Goal: Task Accomplishment & Management: Use online tool/utility

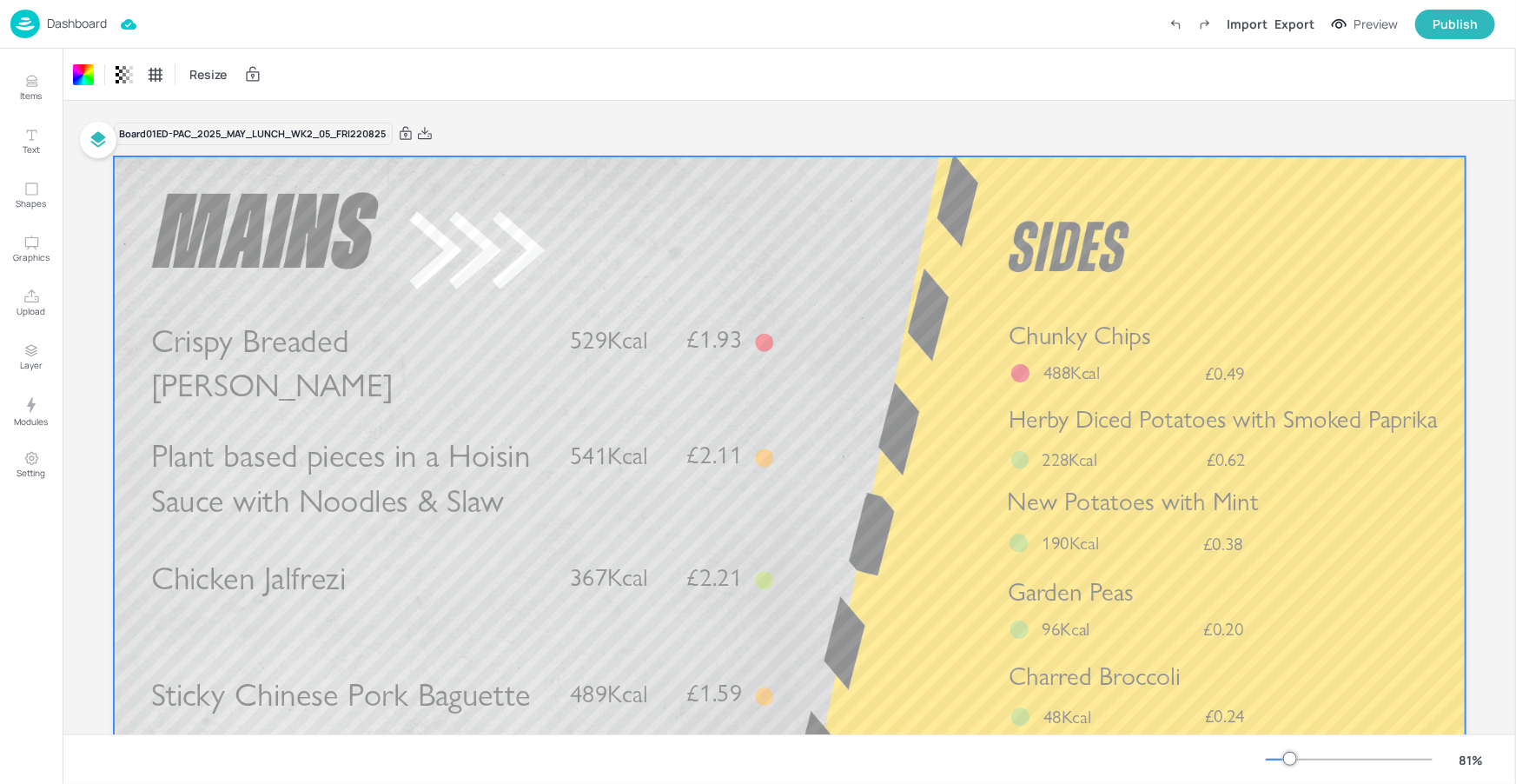
click at [73, 21] on p "Dashboard" at bounding box center [77, 23] width 60 height 12
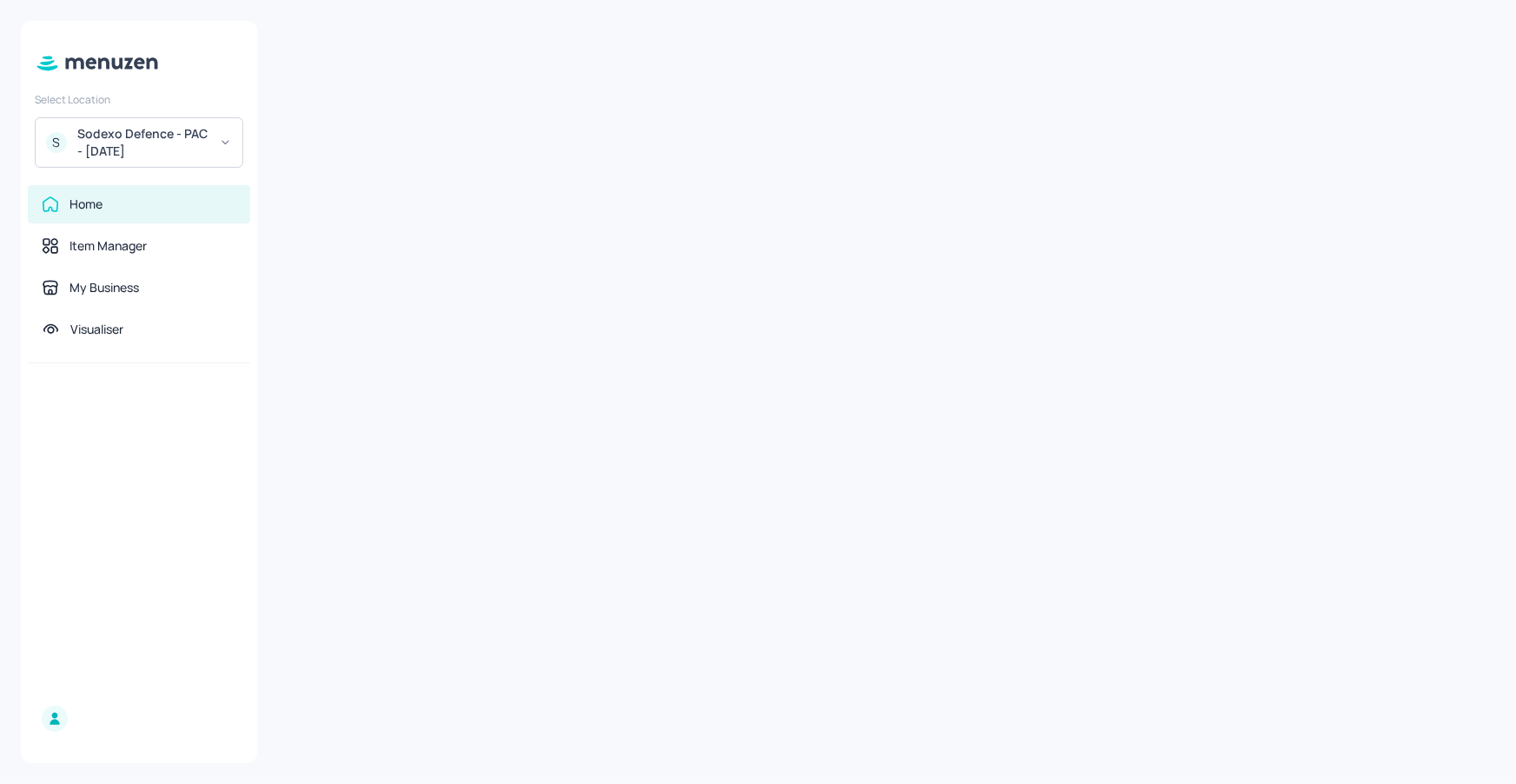
click at [184, 149] on div "Sodexo Defence - PAC - [DATE]" at bounding box center [142, 142] width 131 height 35
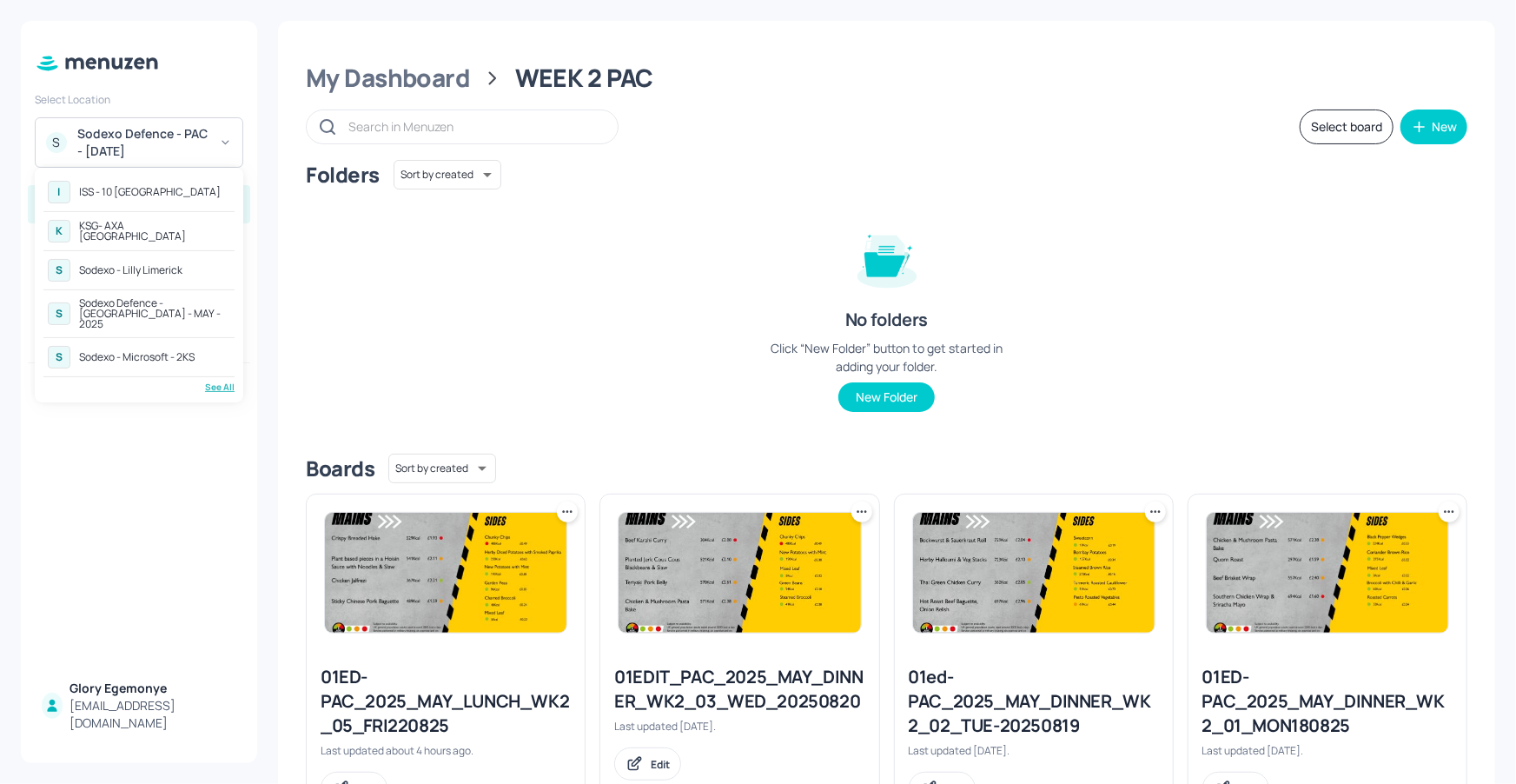
click at [181, 298] on div "Sodexo Defence - [GEOGRAPHIC_DATA] - MAY - 2025" at bounding box center [154, 313] width 151 height 31
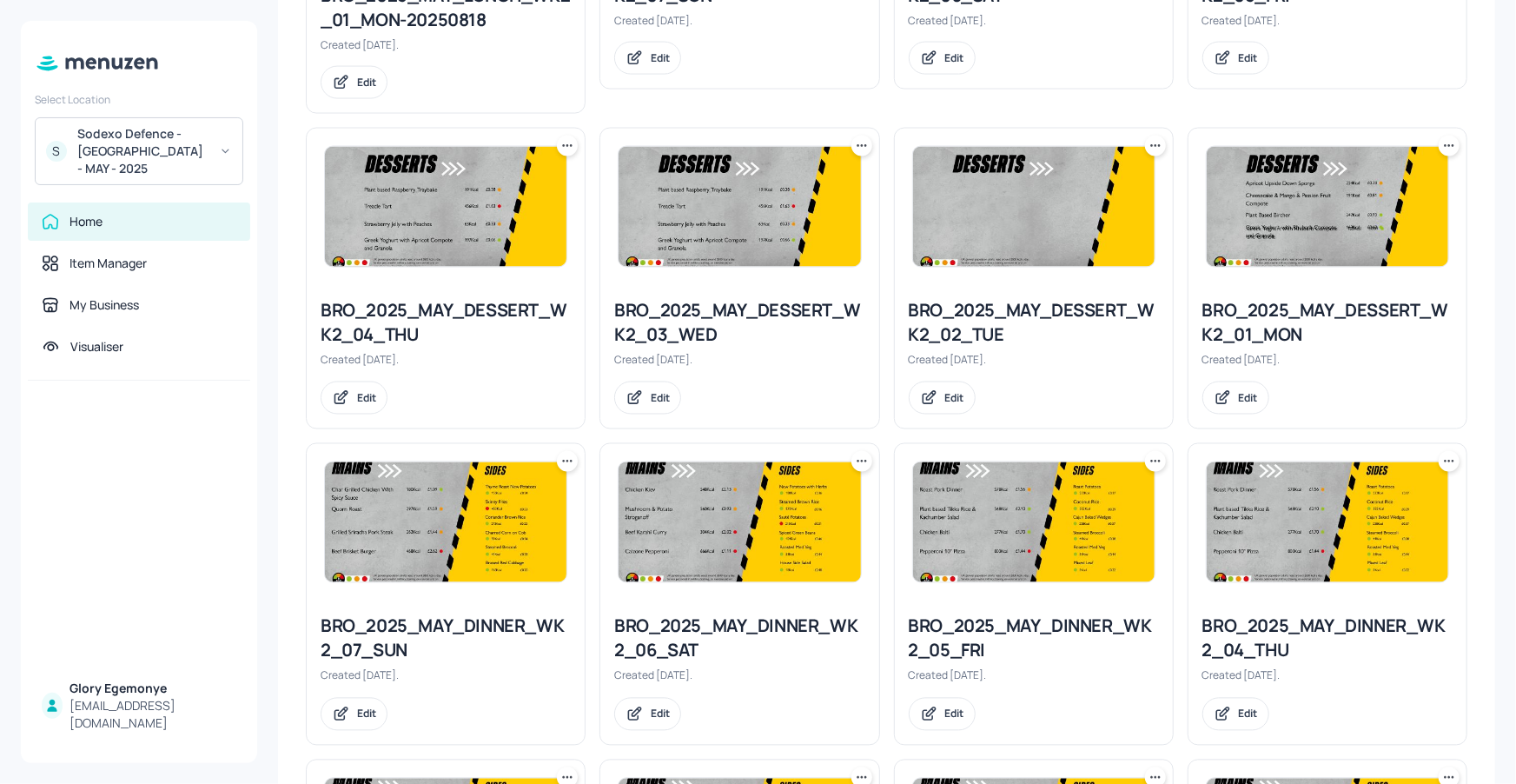
scroll to position [1557, 0]
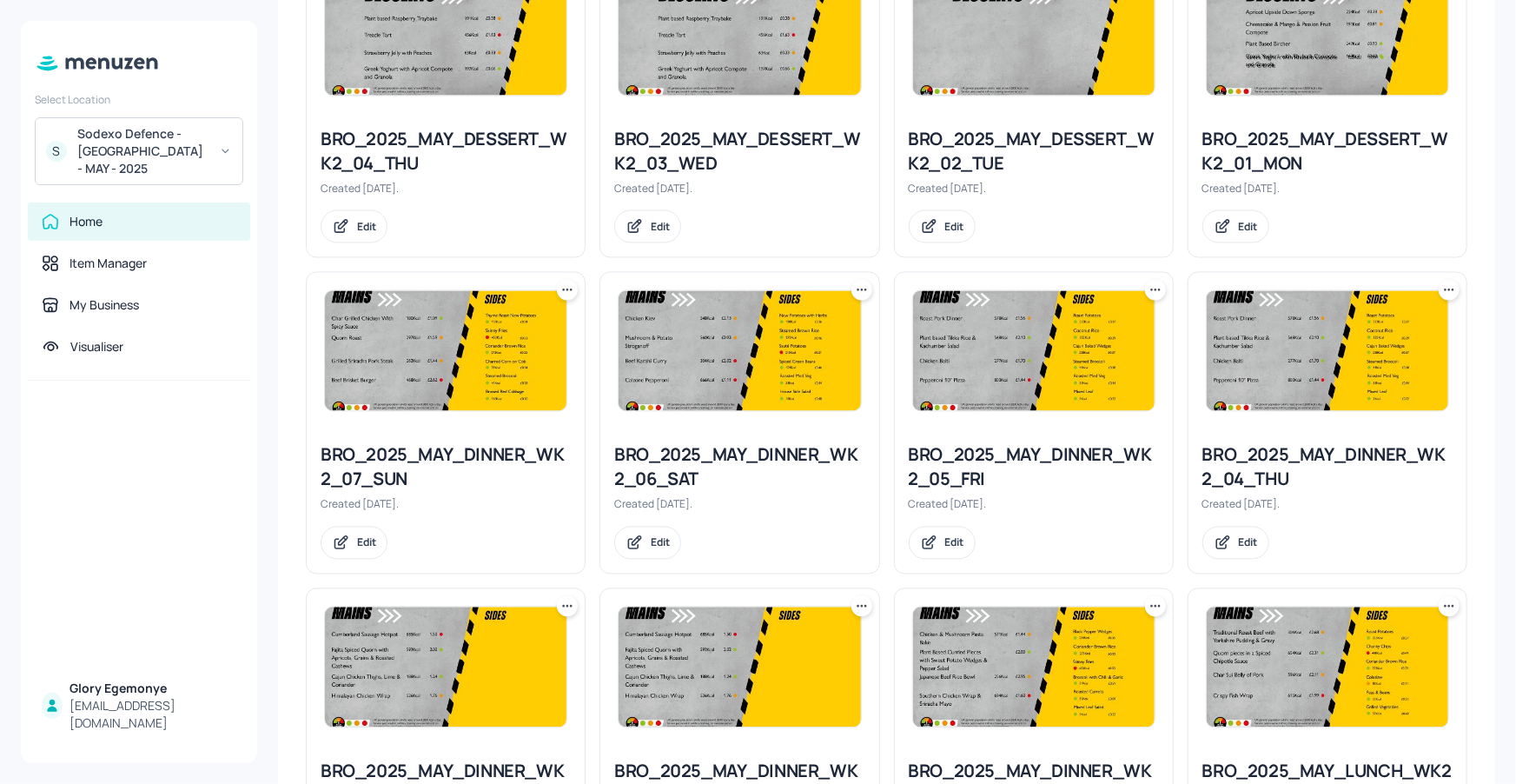
click at [1159, 281] on icon at bounding box center [1155, 289] width 17 height 17
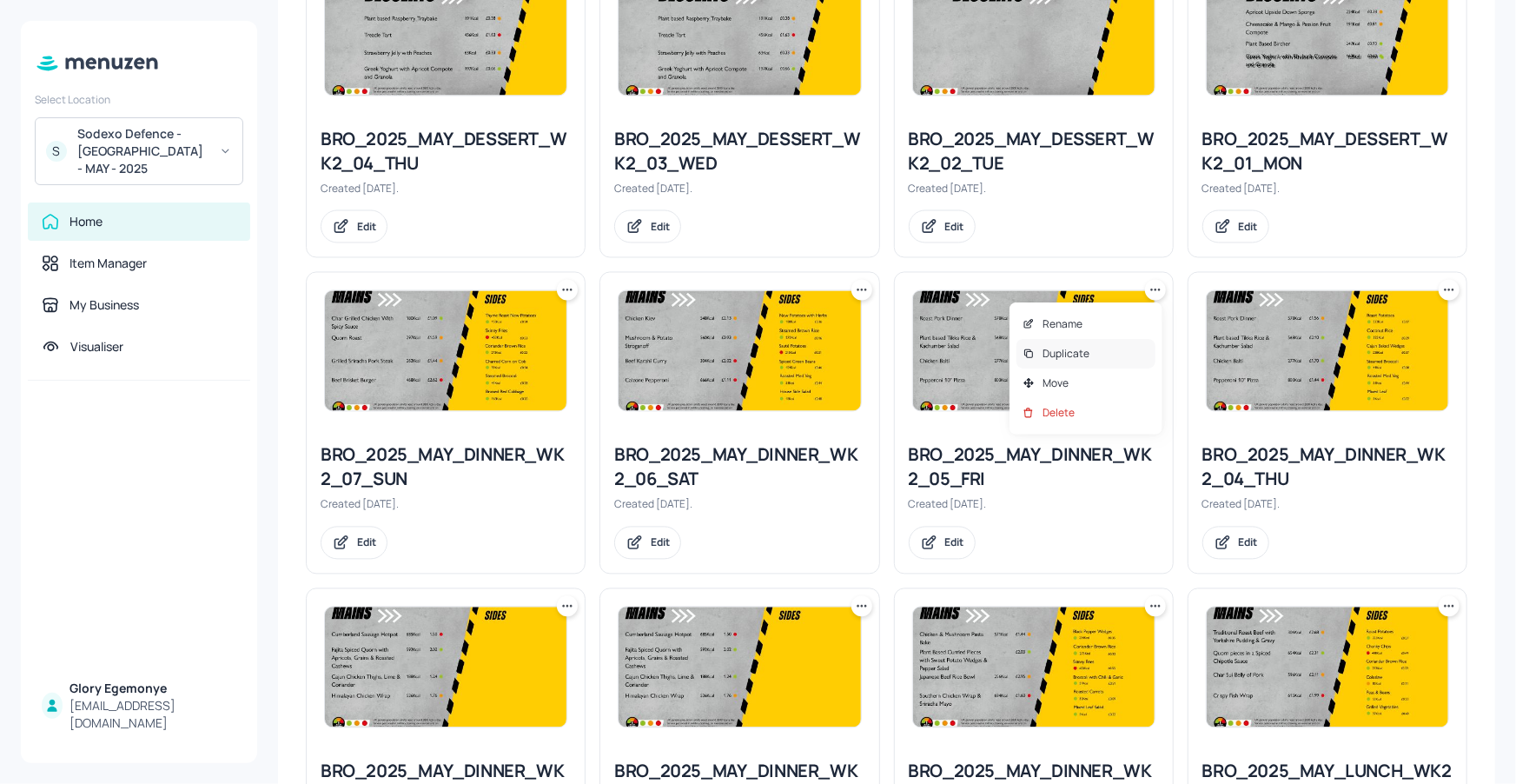
click at [1055, 346] on p "Duplicate" at bounding box center [1065, 354] width 47 height 16
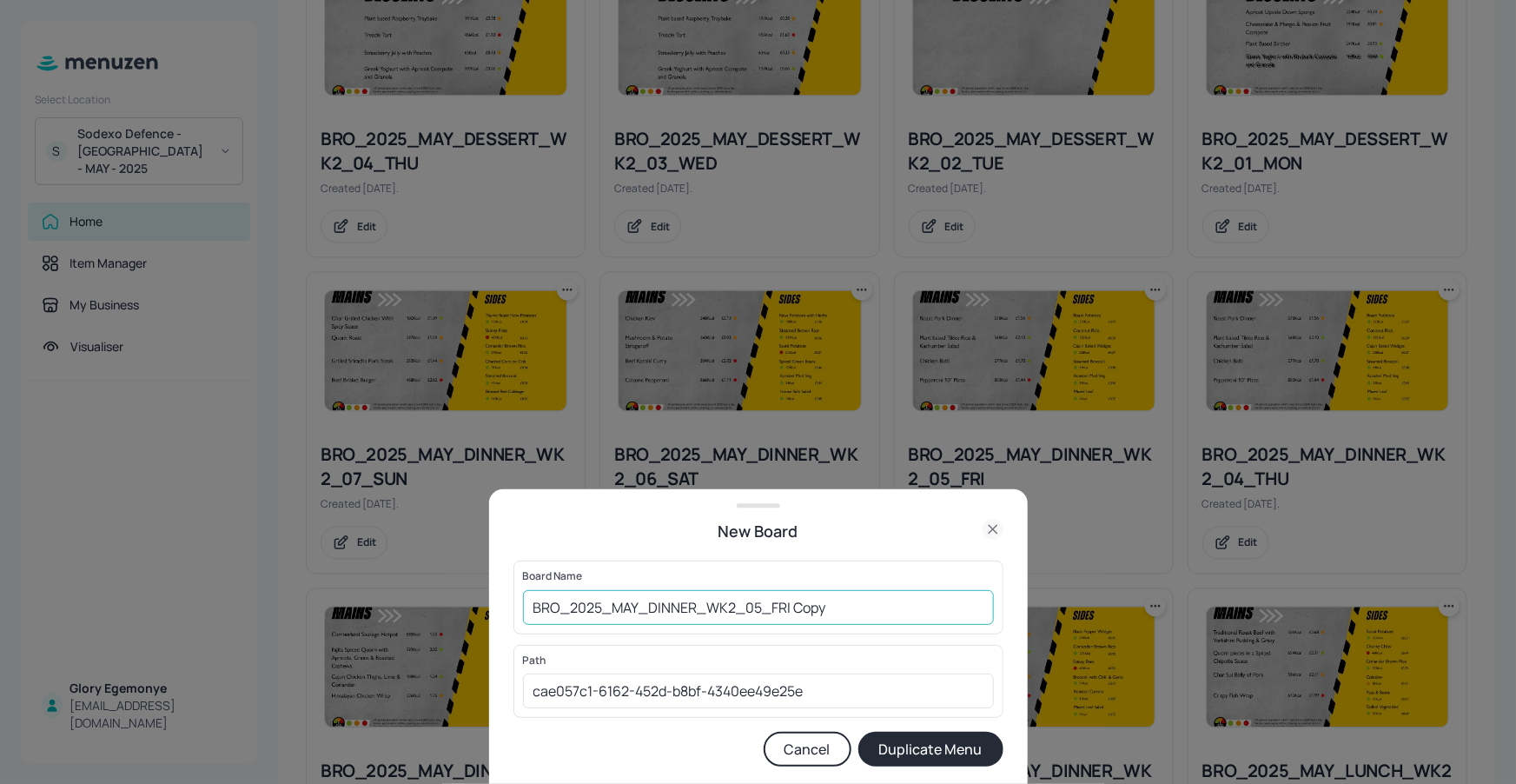
drag, startPoint x: 869, startPoint y: 612, endPoint x: 913, endPoint y: 599, distance: 46.2
click at [870, 612] on input "BRO_2025_MAY_DINNER_WK2_05_FRI Copy" at bounding box center [758, 607] width 471 height 35
drag, startPoint x: 533, startPoint y: 606, endPoint x: 565, endPoint y: 597, distance: 32.7
click at [533, 606] on input "BRO_2025_MAY_DINNER_WK2_05_FRI220825" at bounding box center [758, 607] width 471 height 35
type input "01ED-BRO_2025_MAY_DINNER_WK2_05_FRI220825"
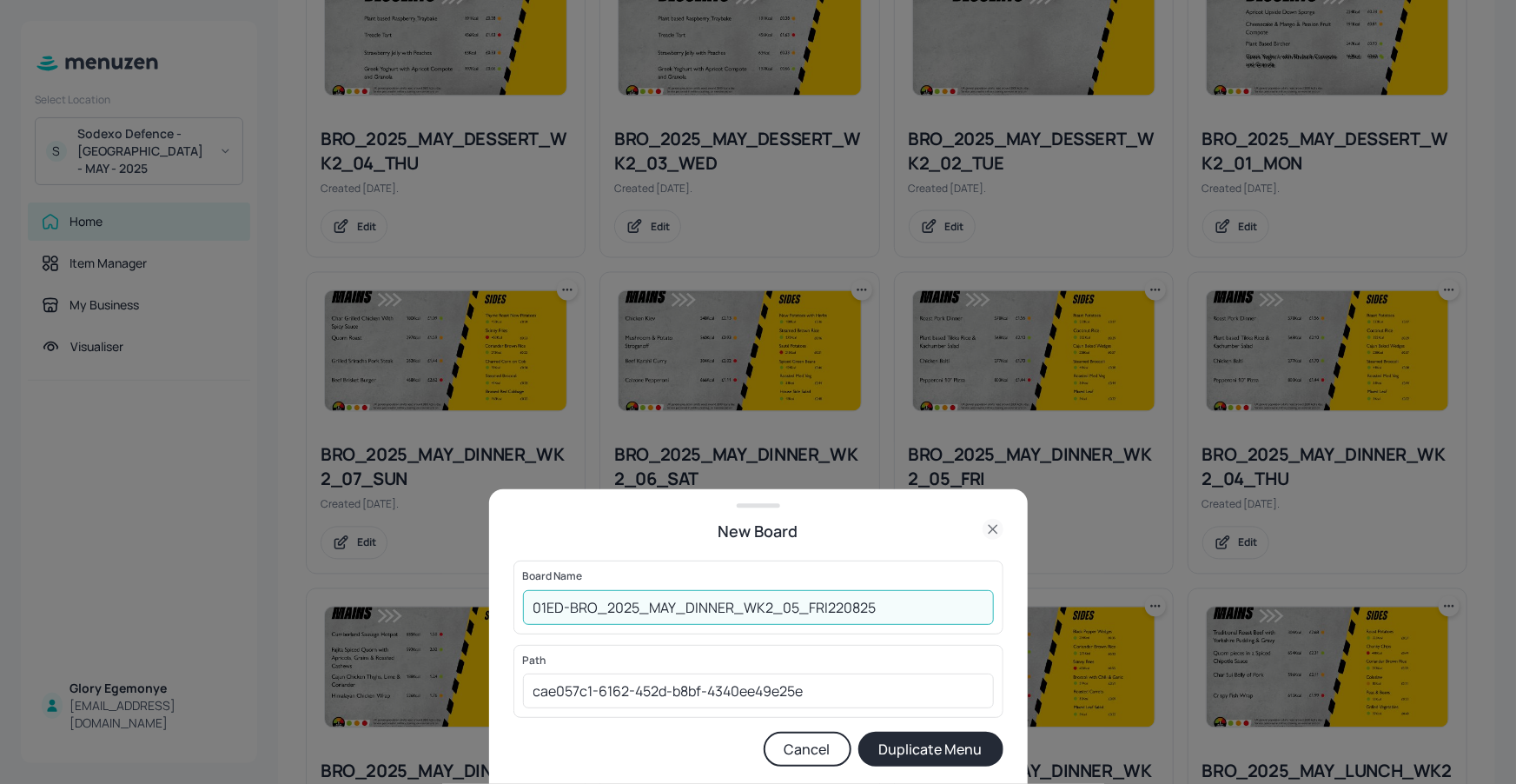
click at [926, 749] on button "Duplicate Menu" at bounding box center [930, 748] width 145 height 35
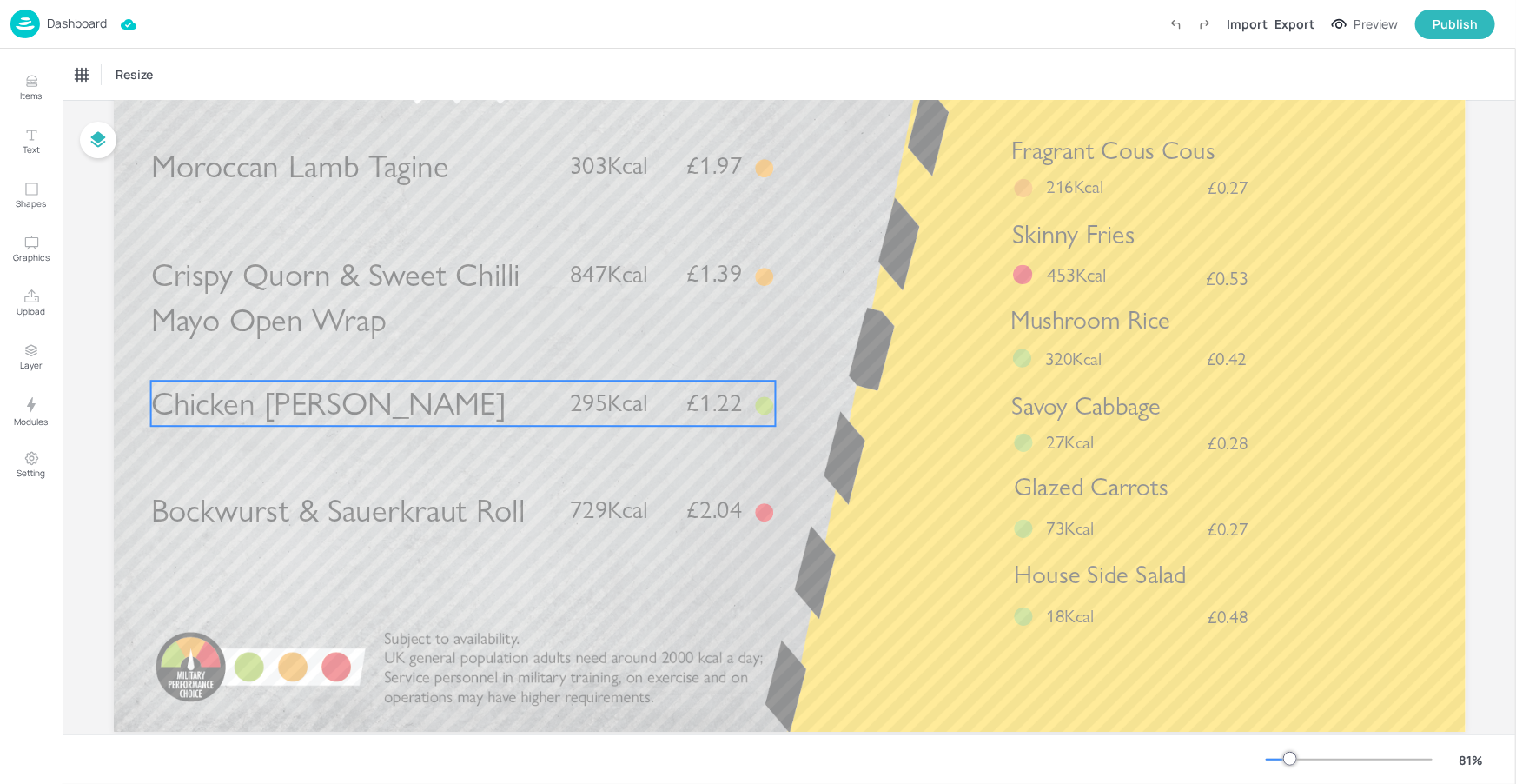
scroll to position [96, 0]
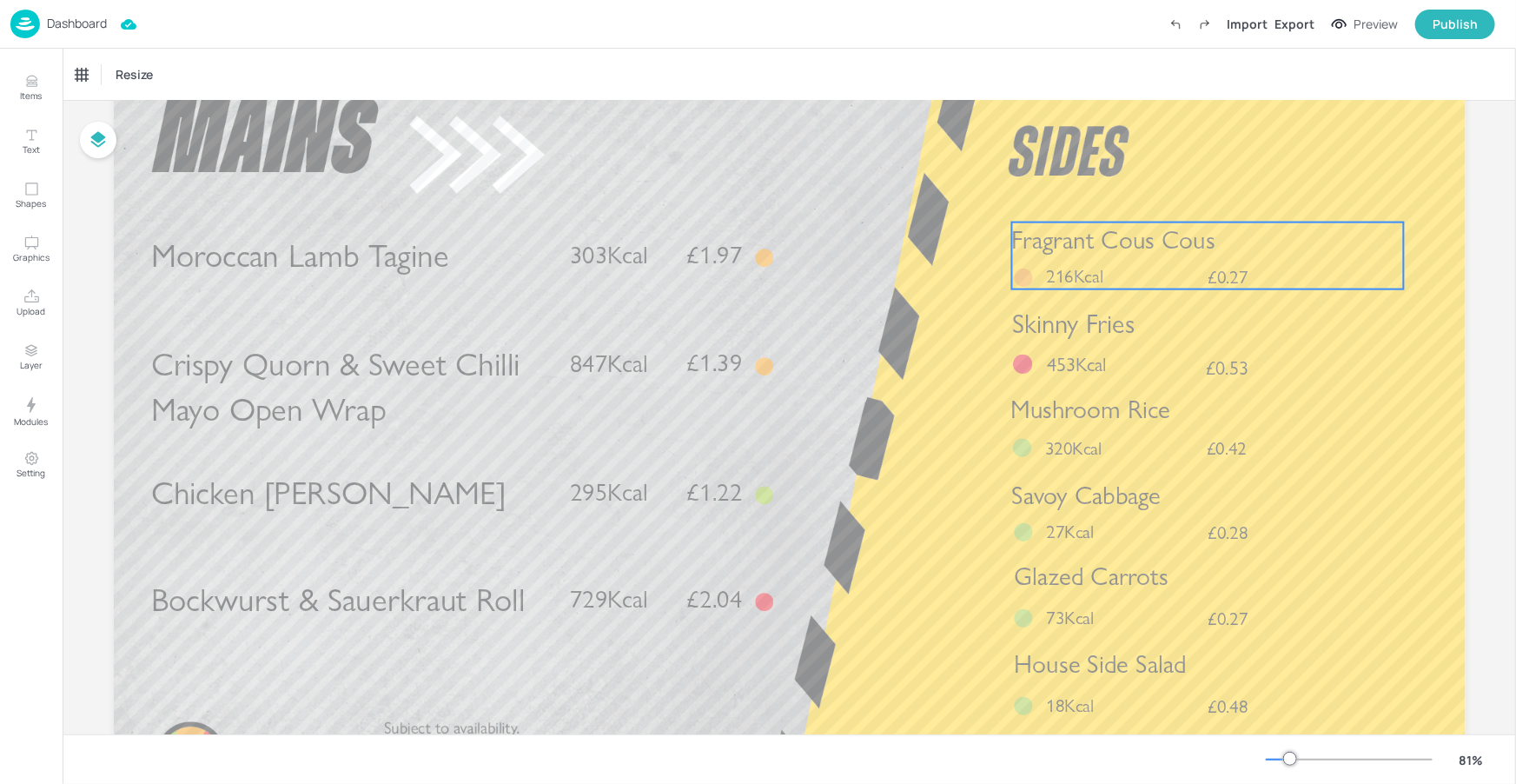
click at [1132, 253] on span "Fragrant Cous Cous" at bounding box center [1112, 239] width 203 height 30
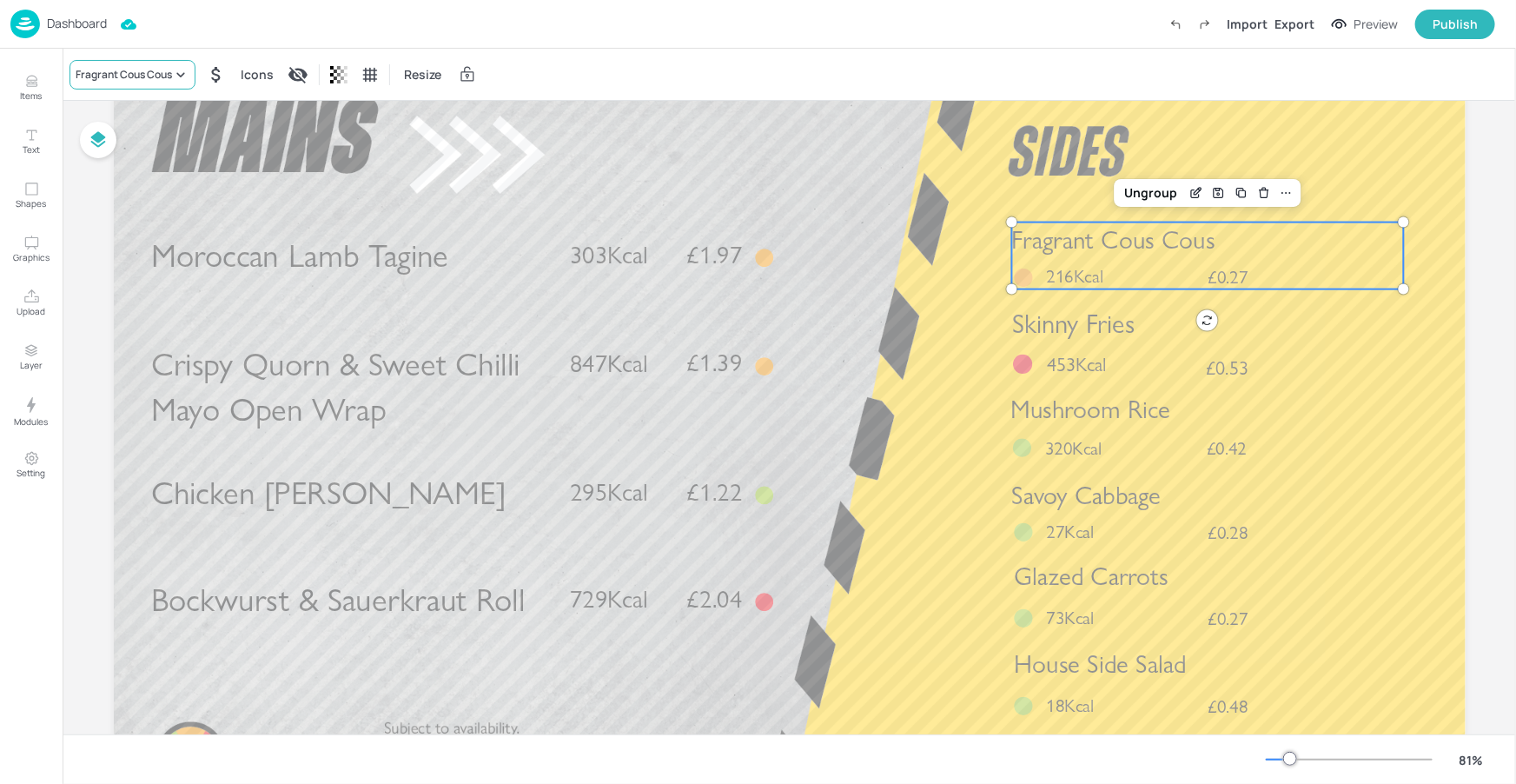
click at [180, 77] on icon at bounding box center [180, 74] width 17 height 17
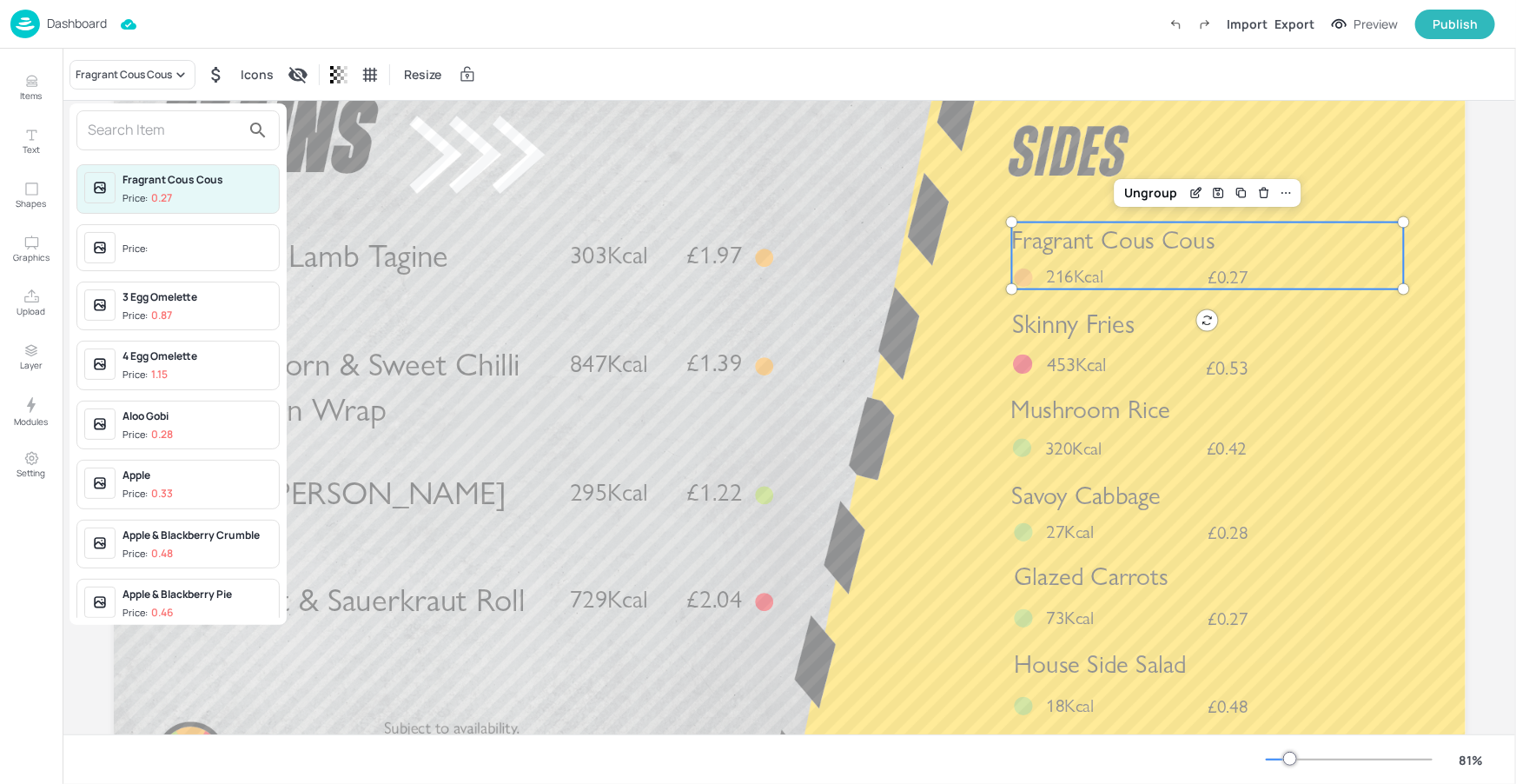
click at [182, 135] on input "text" at bounding box center [164, 130] width 153 height 28
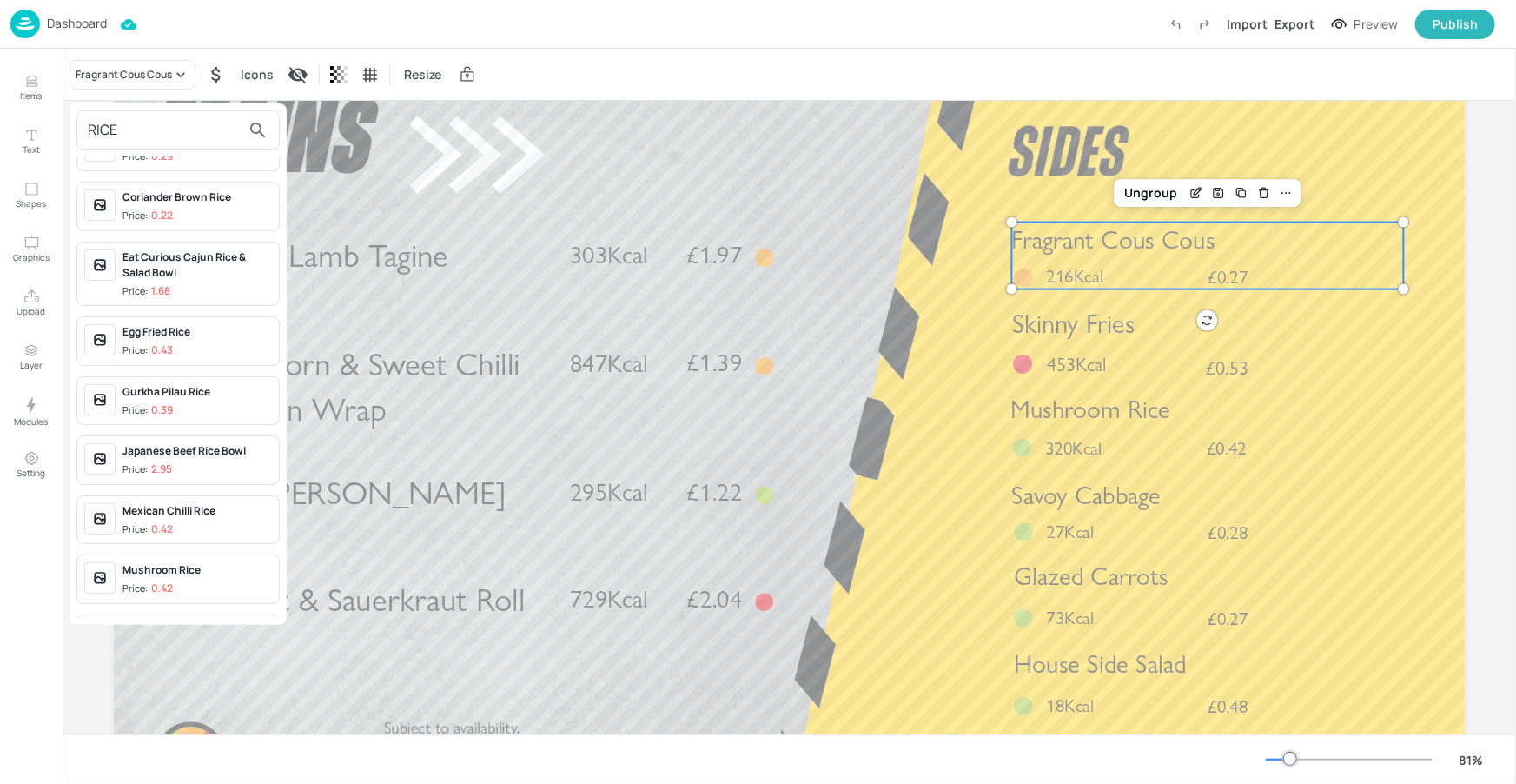
scroll to position [0, 0]
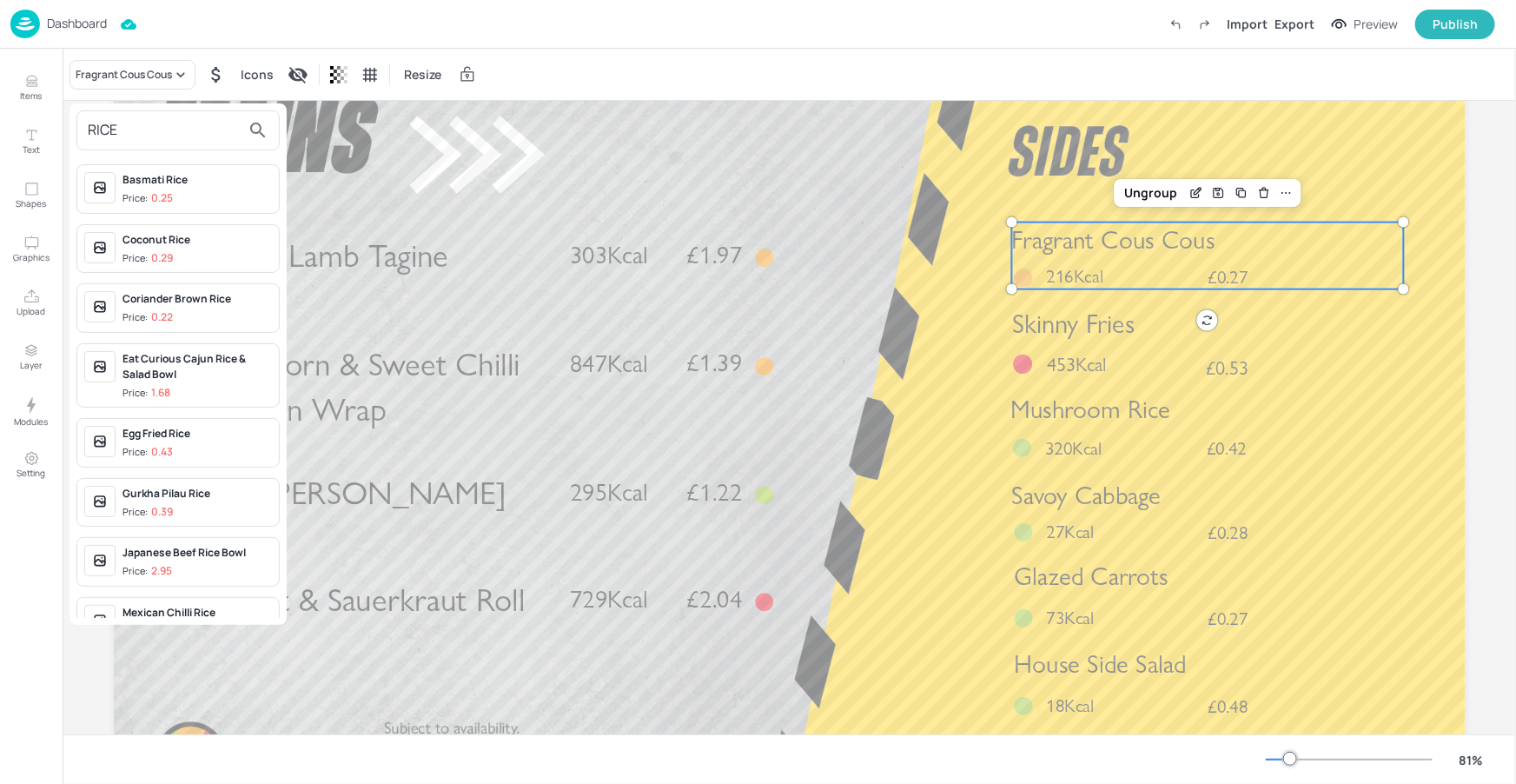
type input "RICE"
click at [171, 192] on p "0.25" at bounding box center [162, 198] width 22 height 12
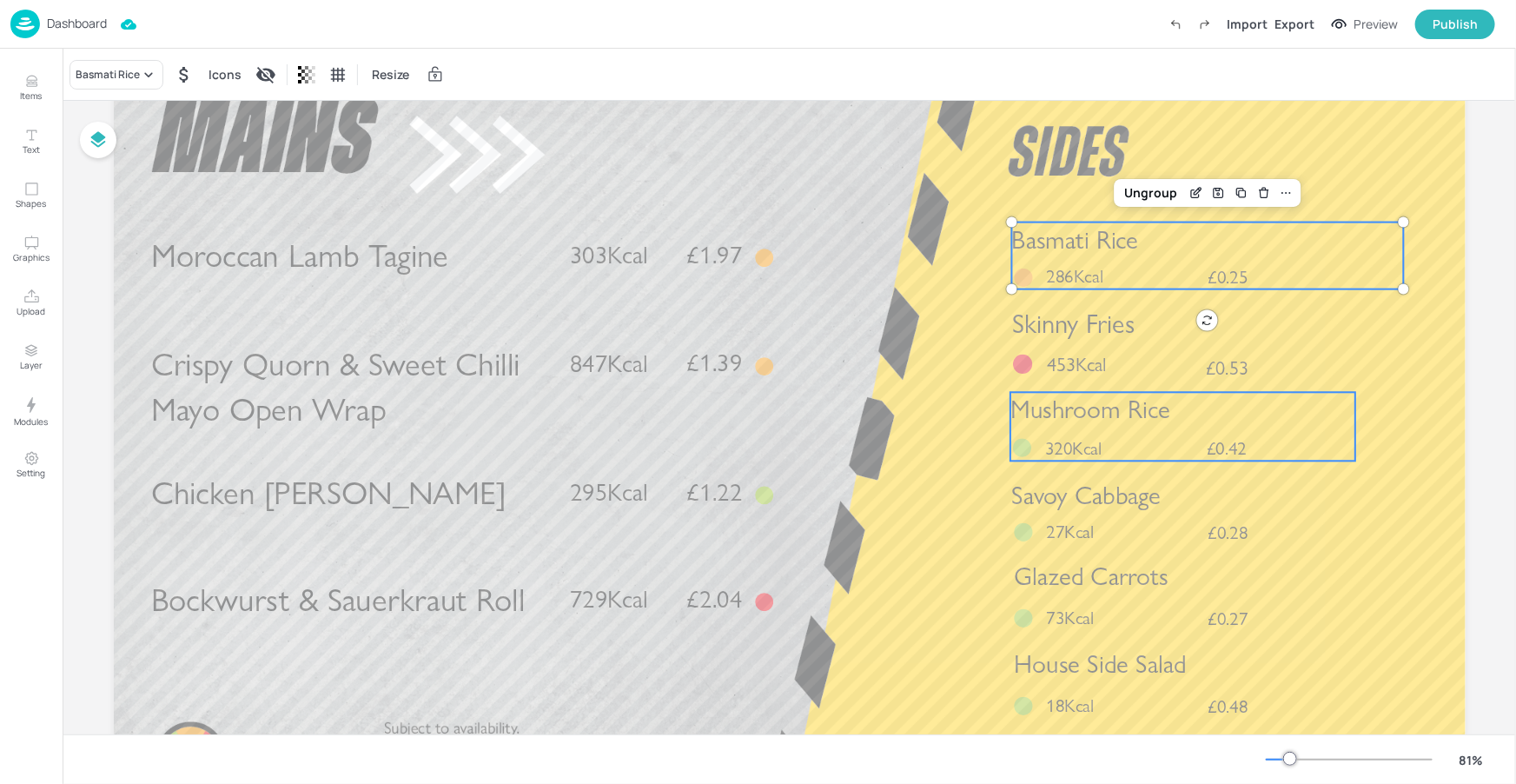
click at [1097, 404] on span "Mushroom Rice" at bounding box center [1090, 409] width 160 height 30
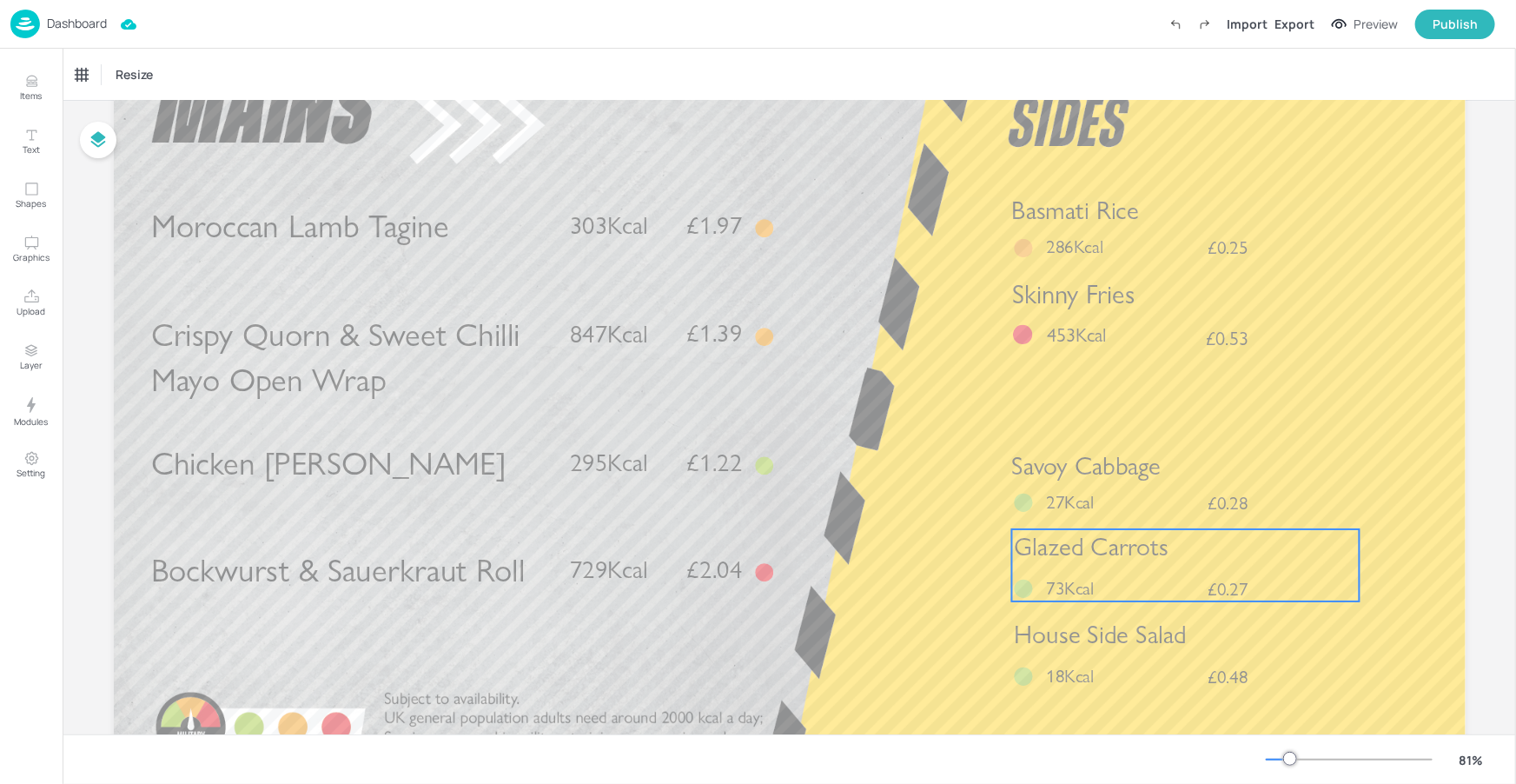
scroll to position [217, 0]
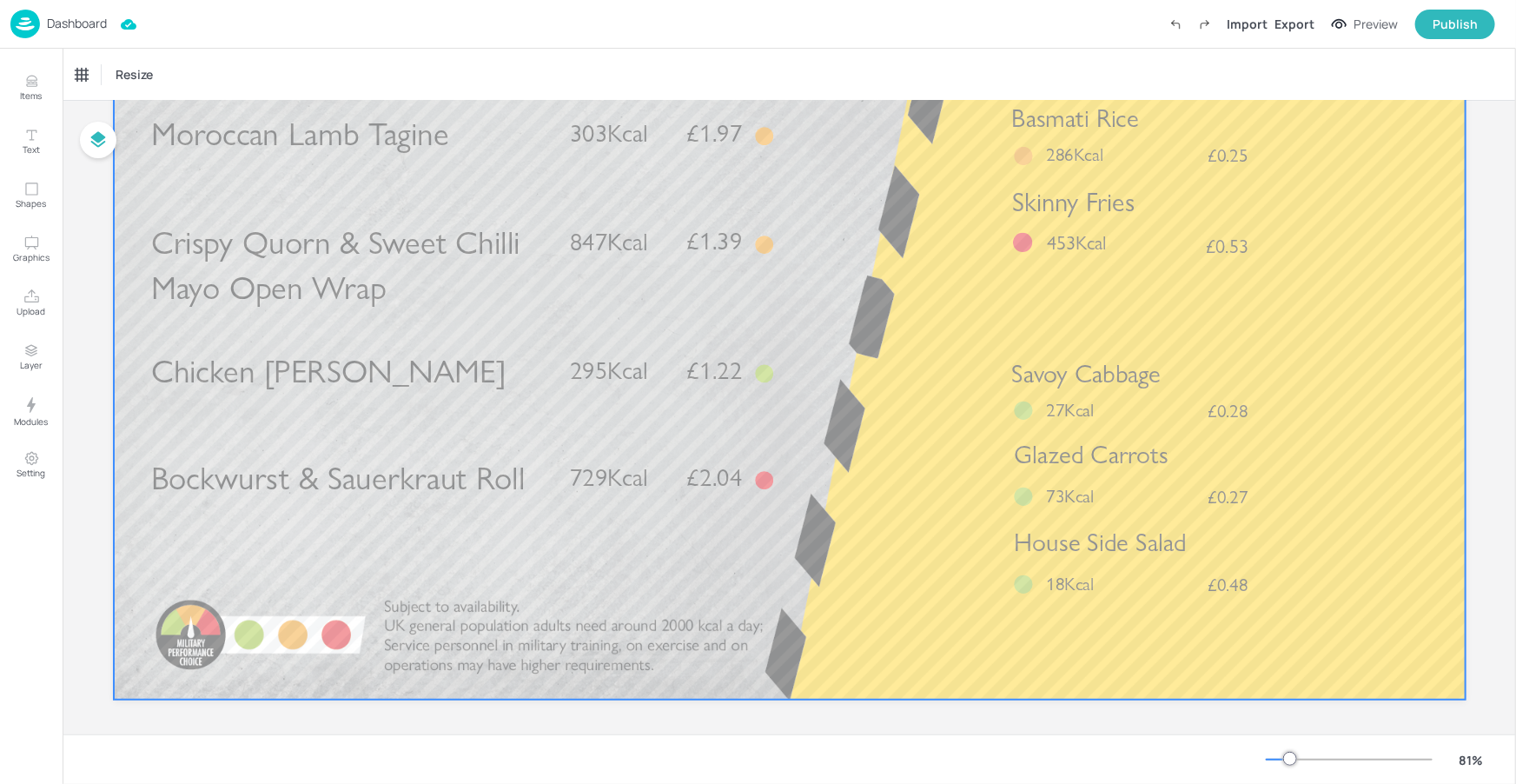
click at [1098, 558] on span "House Side Salad" at bounding box center [1100, 542] width 173 height 30
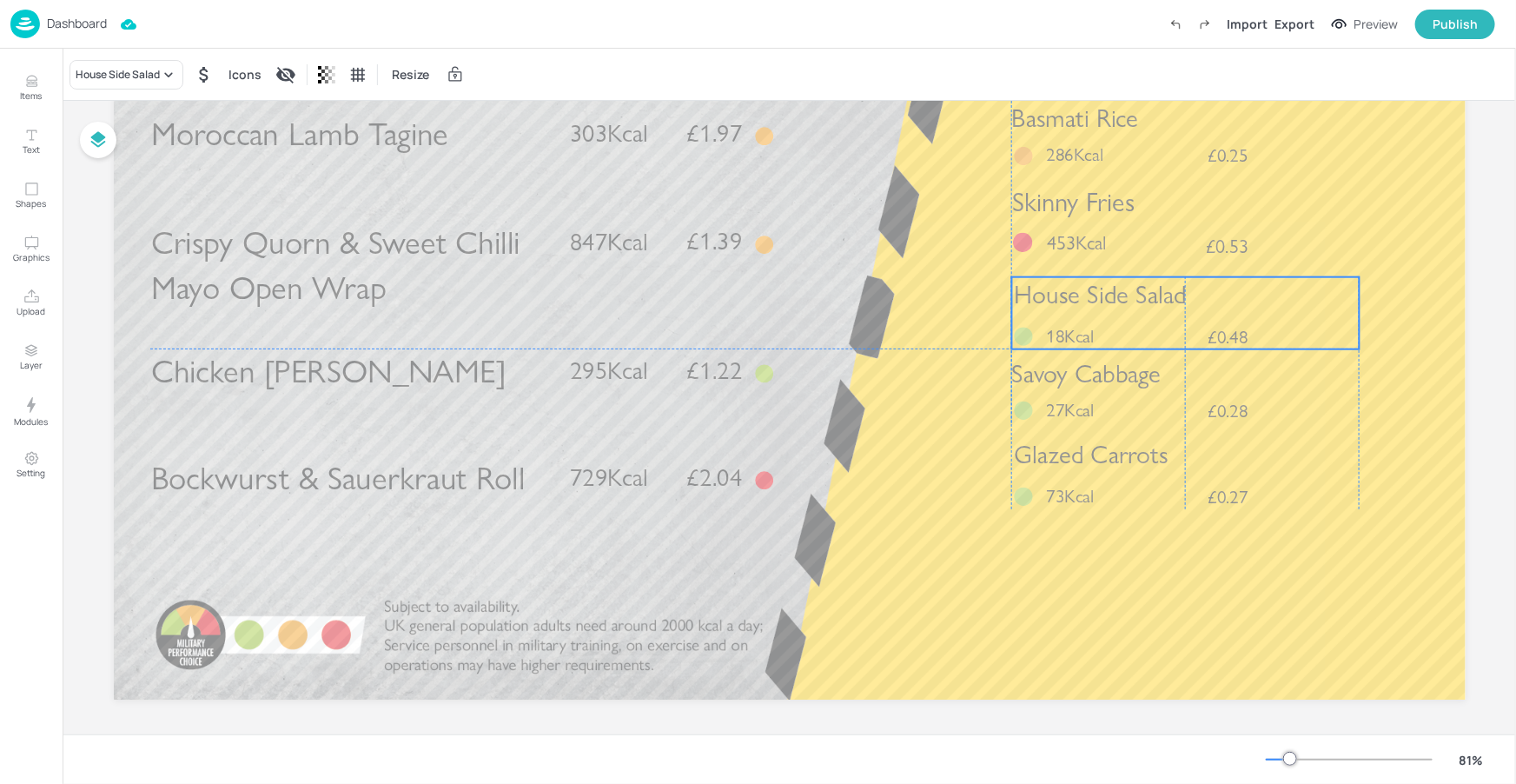
drag, startPoint x: 1128, startPoint y: 536, endPoint x: 1130, endPoint y: 290, distance: 245.8
click at [1130, 290] on span "House Side Salad" at bounding box center [1100, 294] width 173 height 30
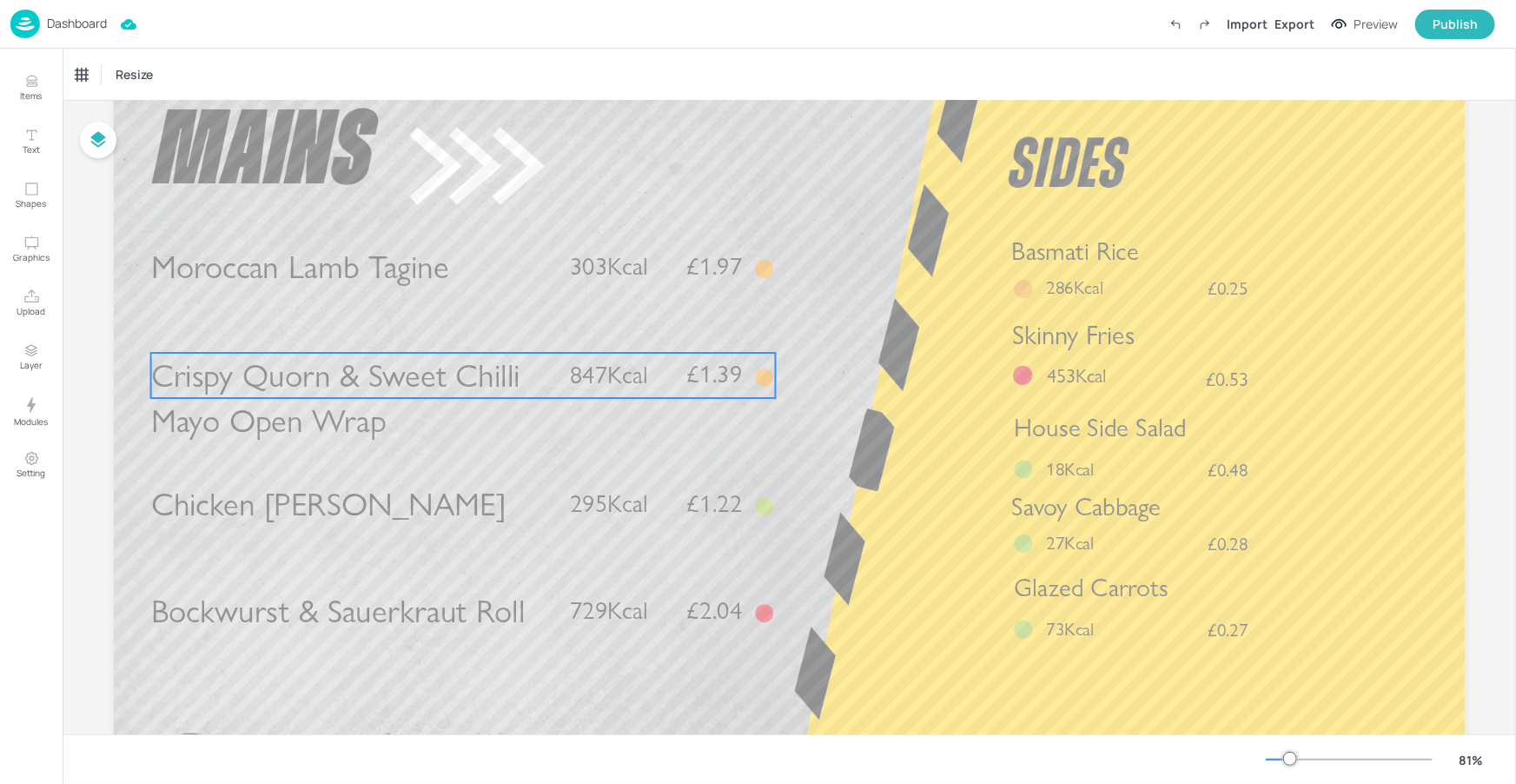
scroll to position [70, 0]
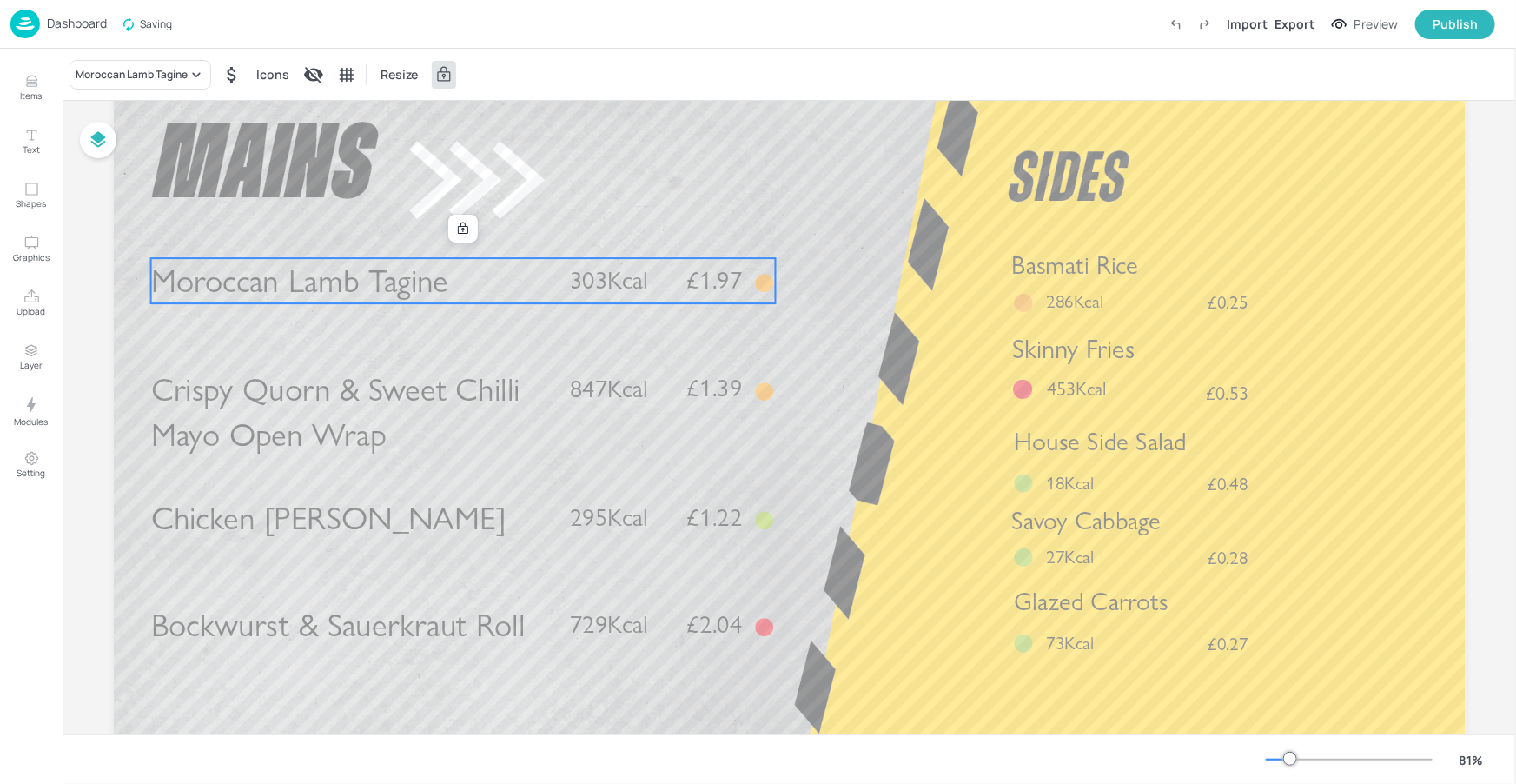
click at [520, 281] on p "Moroccan Lamb Tagine" at bounding box center [350, 280] width 400 height 45
click at [110, 73] on div "Moroccan Lamb Tagine" at bounding box center [132, 75] width 112 height 16
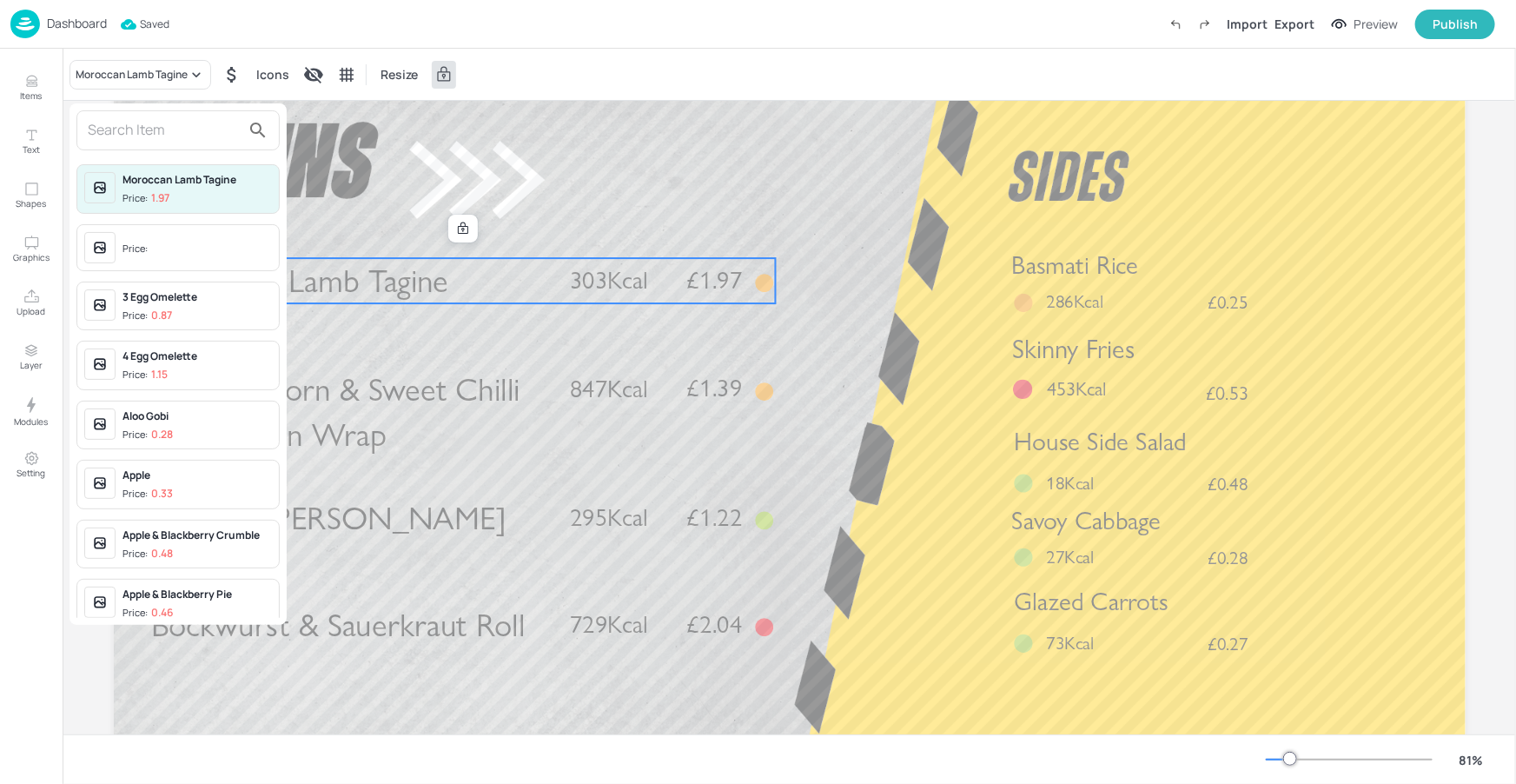
drag, startPoint x: 126, startPoint y: 133, endPoint x: 135, endPoint y: 131, distance: 8.9
click at [127, 133] on input "text" at bounding box center [164, 130] width 153 height 28
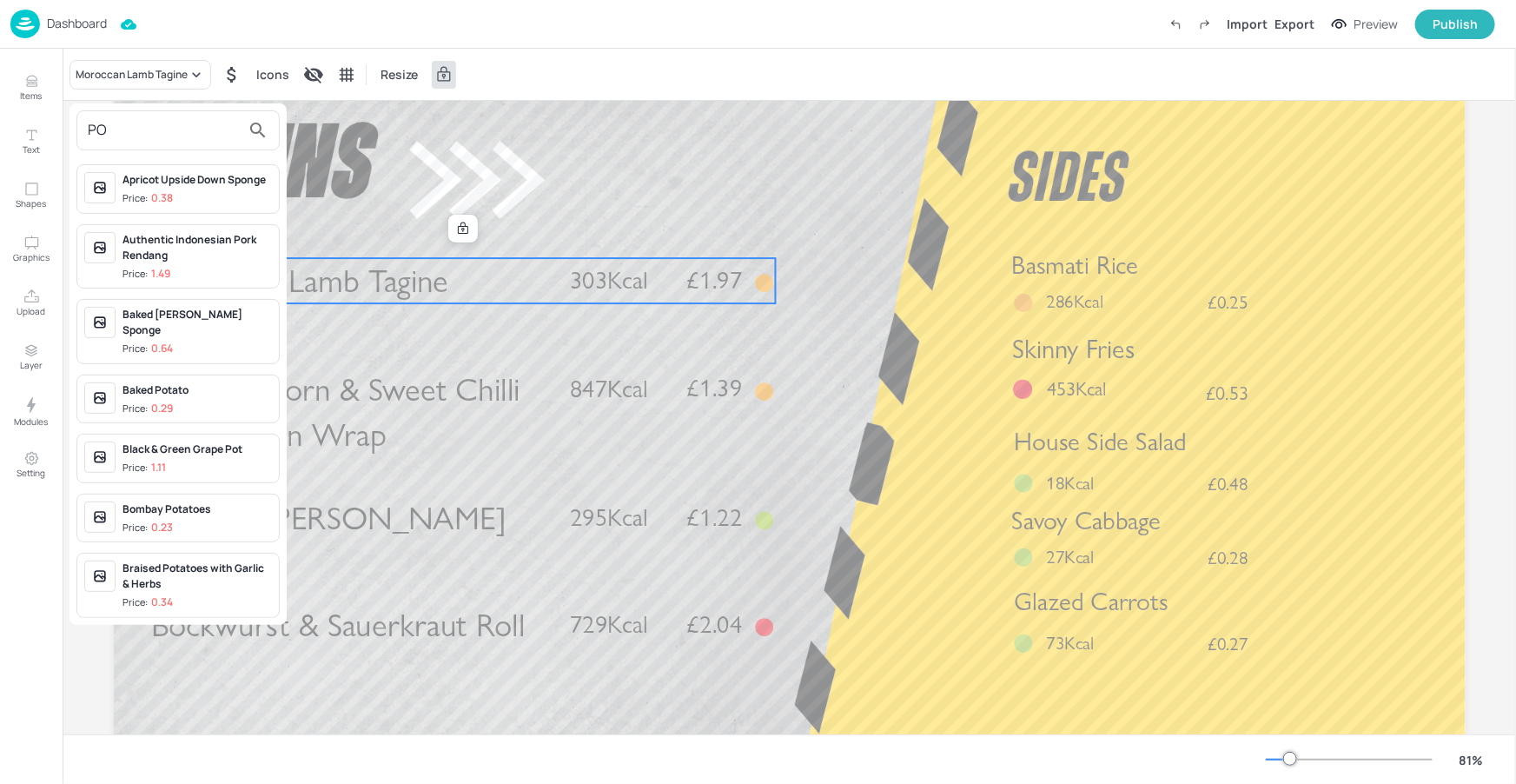
type input "P"
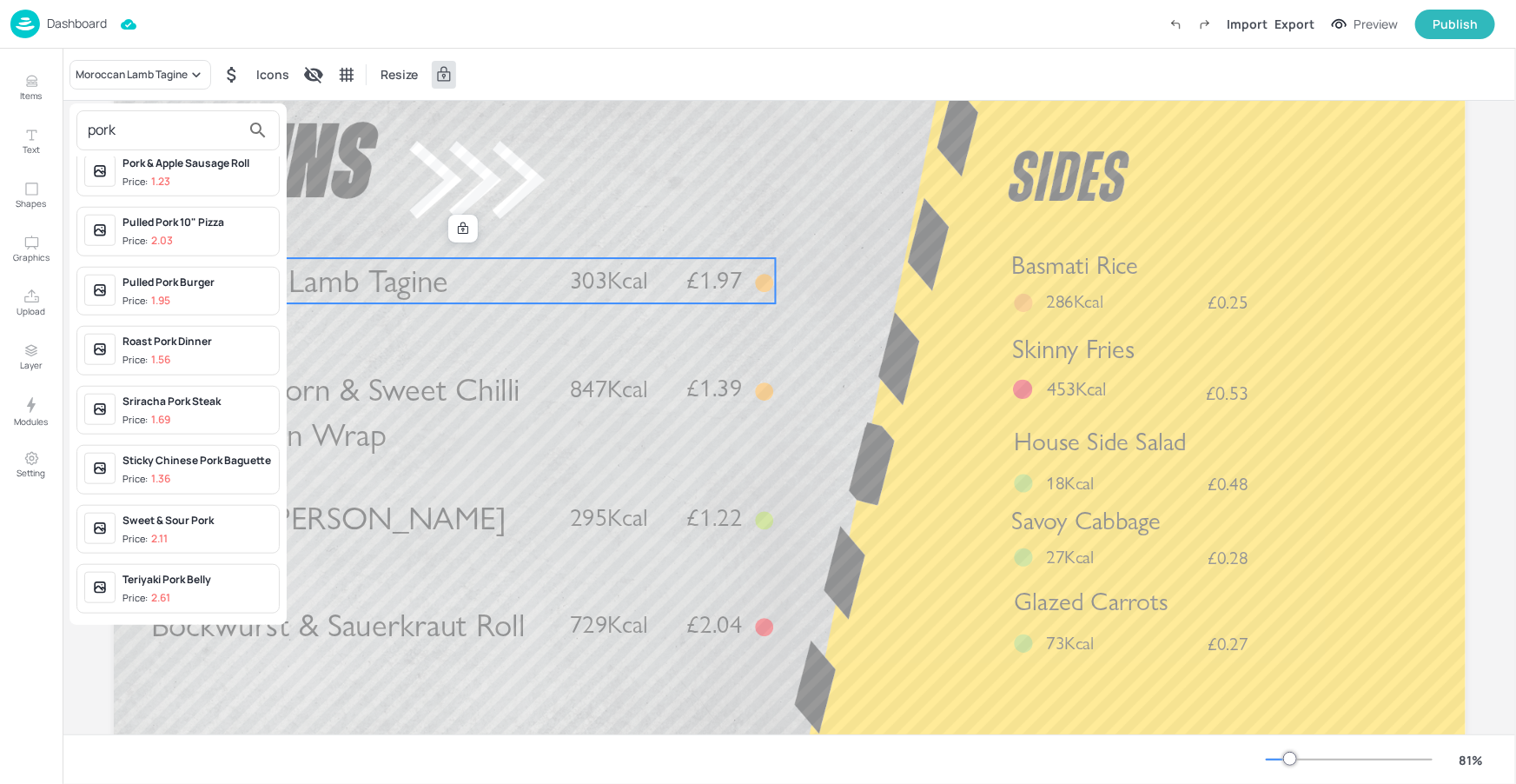
scroll to position [764, 0]
click at [223, 124] on input "pork" at bounding box center [164, 130] width 153 height 28
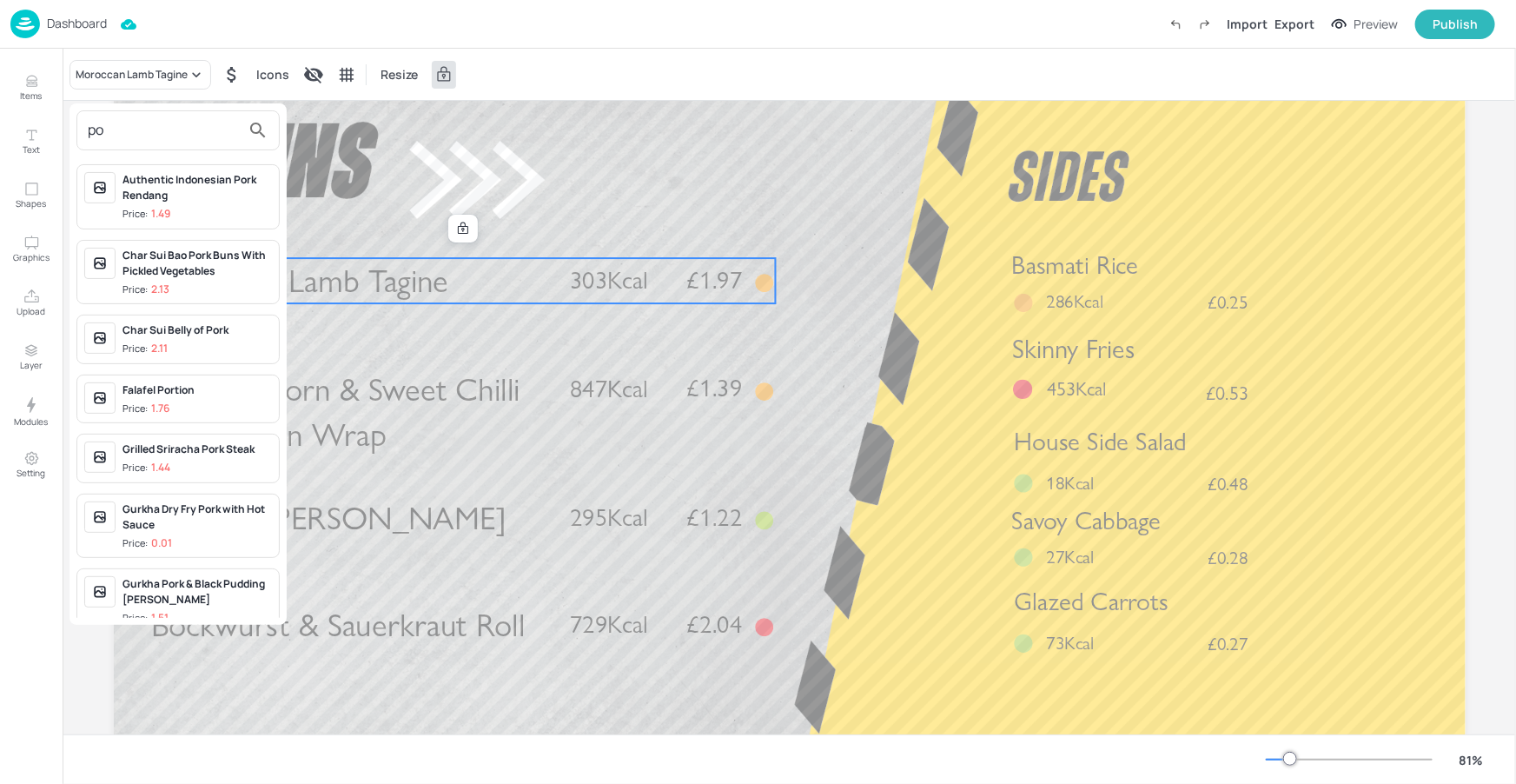
type input "p"
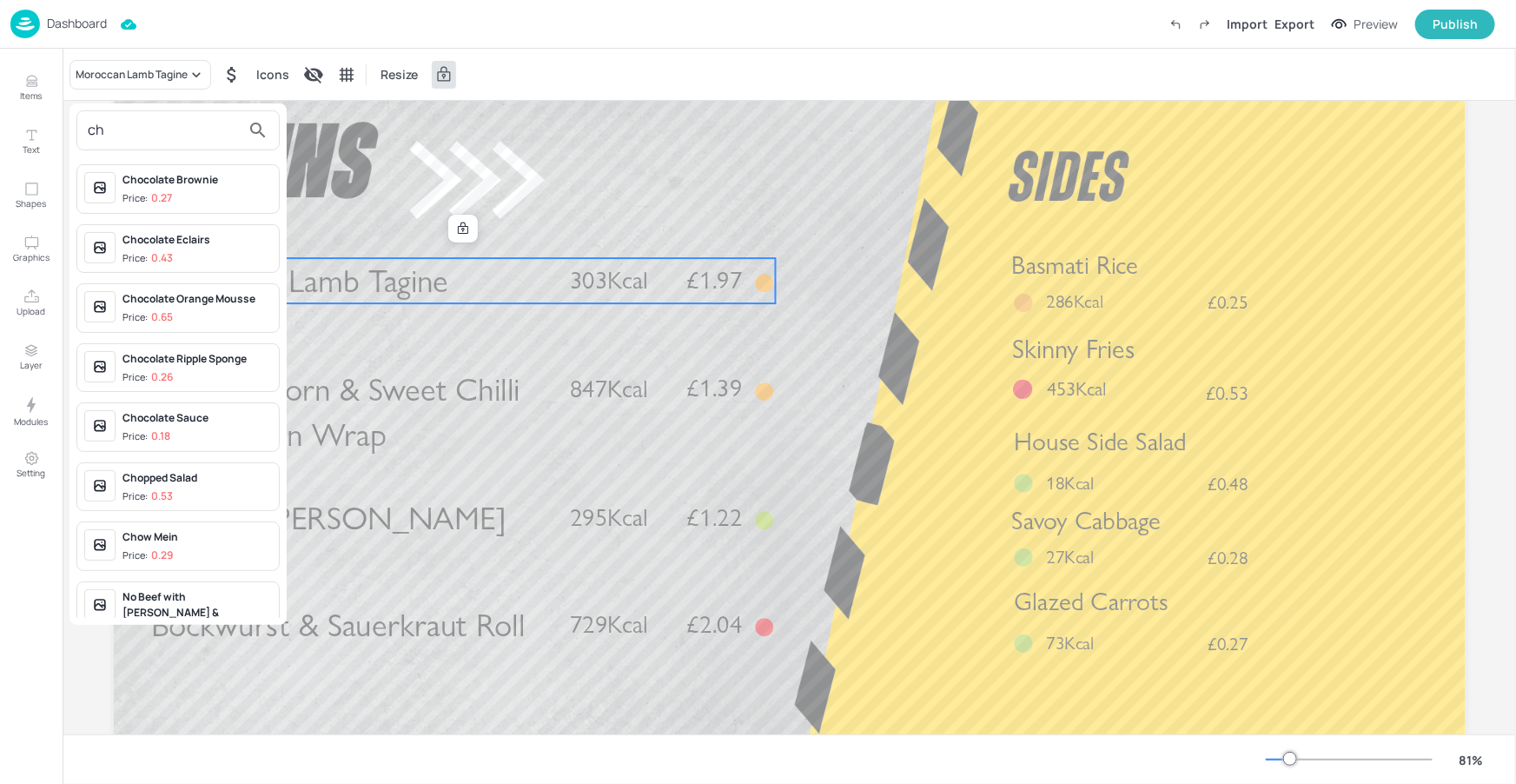
type input "c"
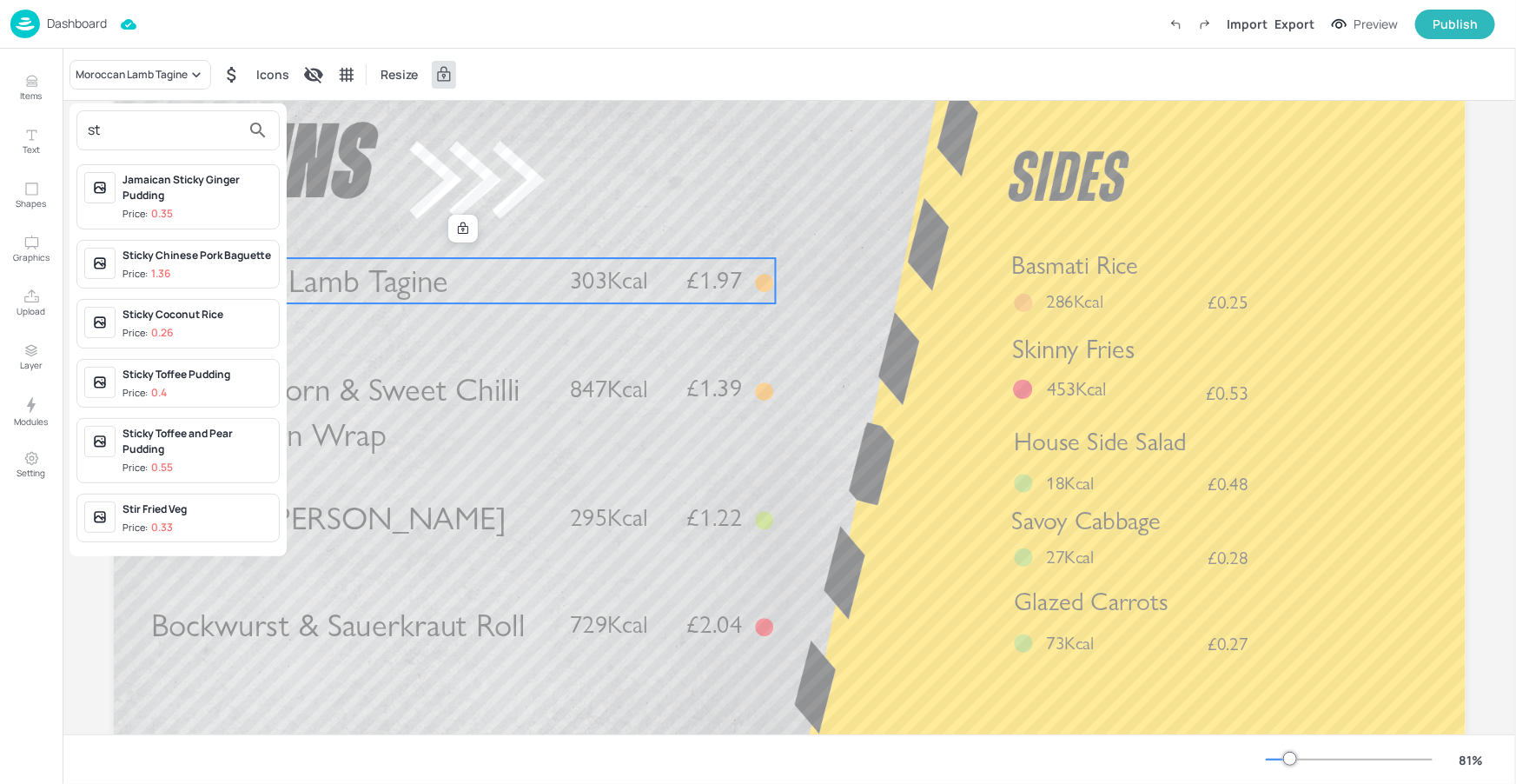
type input "s"
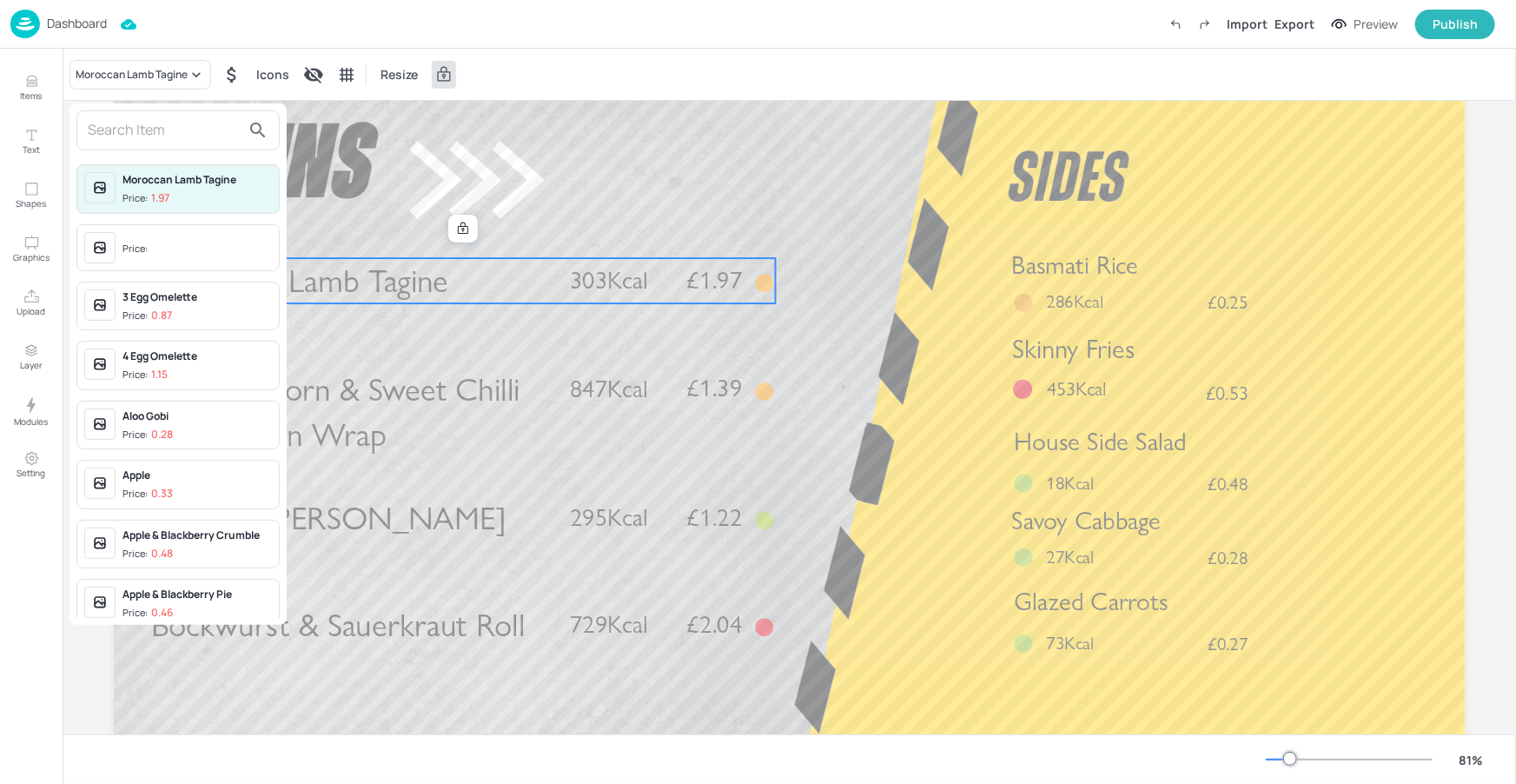
click at [400, 644] on div at bounding box center [758, 392] width 1516 height 784
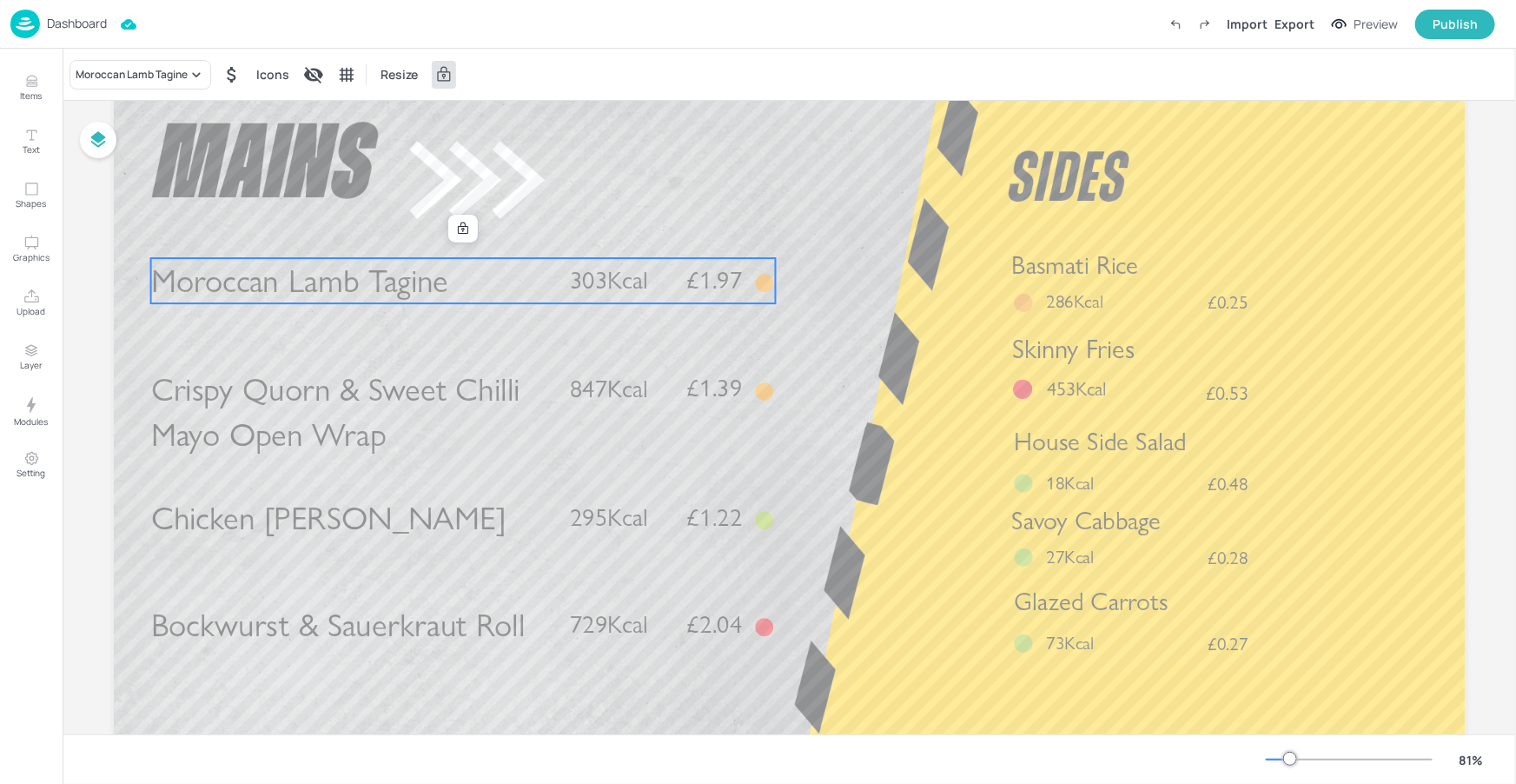
click at [400, 644] on div "Moroccan Lamb Tagine Price: 1.97 Price: 3 Egg Omelette Price: 0.87 4 Egg Omelet…" at bounding box center [758, 395] width 1516 height 777
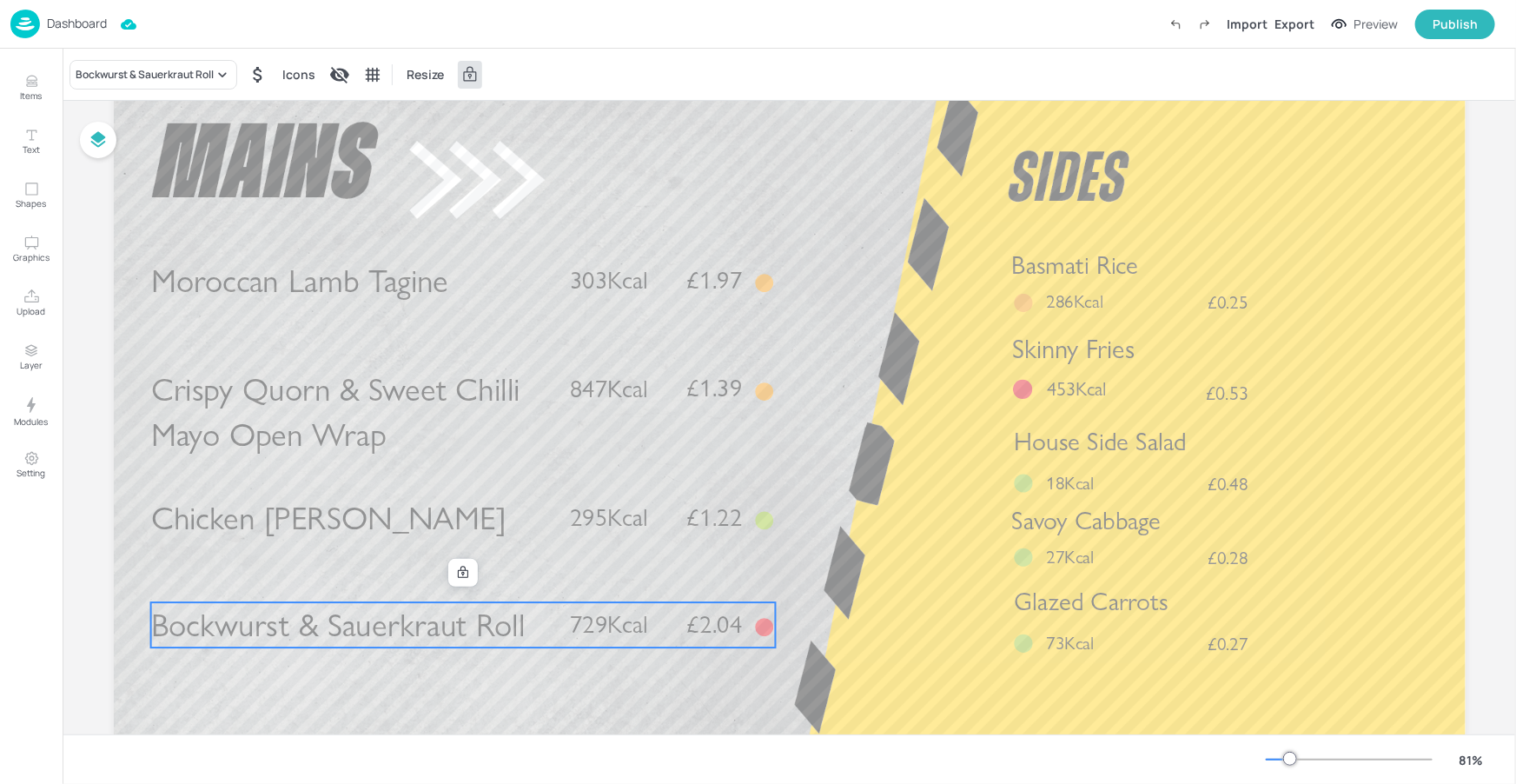
click at [401, 640] on span "Bockwurst & Sauerkraut Roll" at bounding box center [337, 624] width 374 height 39
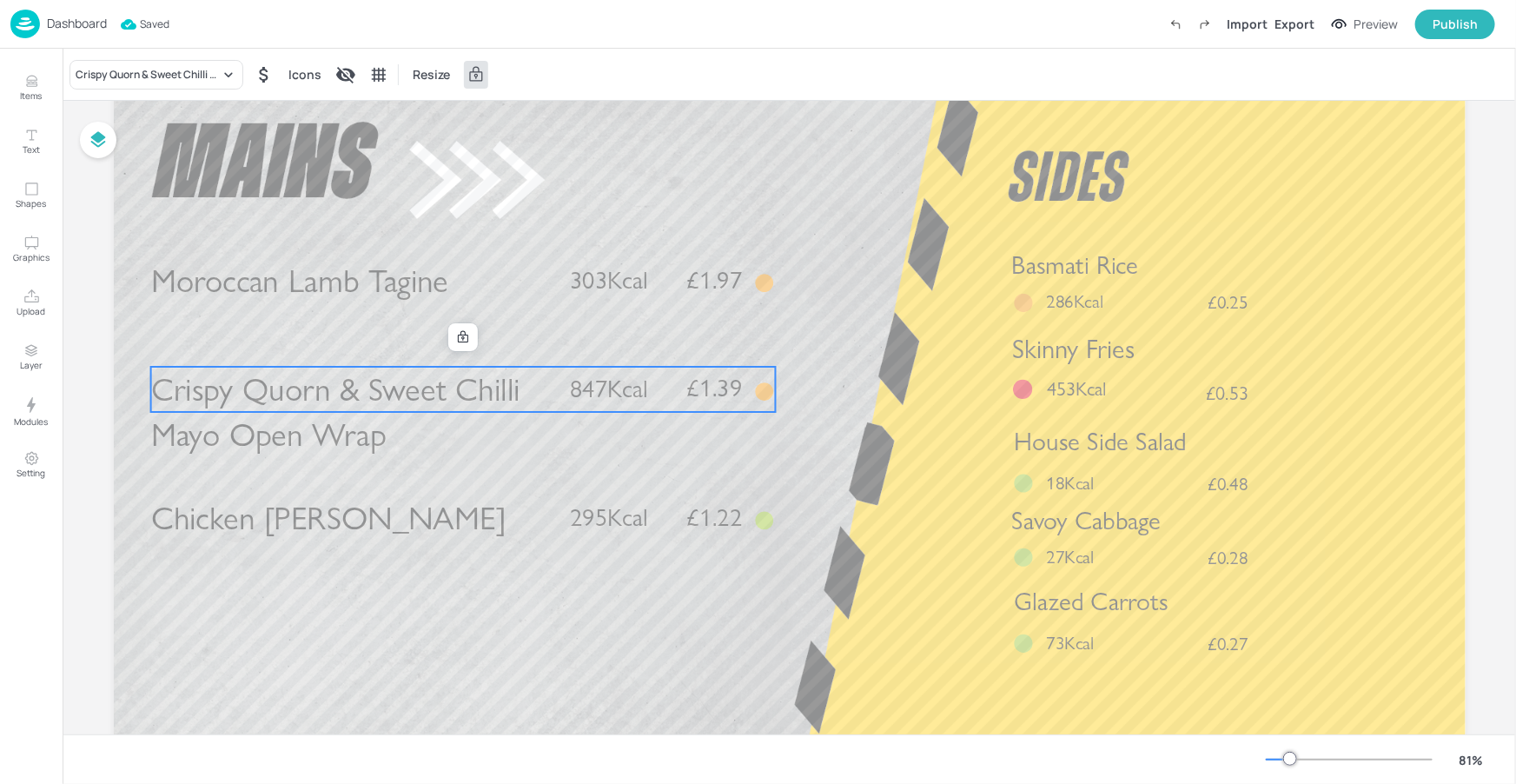
click at [444, 390] on span "Crispy Quorn & Sweet Chilli Mayo Open Wrap" at bounding box center [334, 411] width 369 height 85
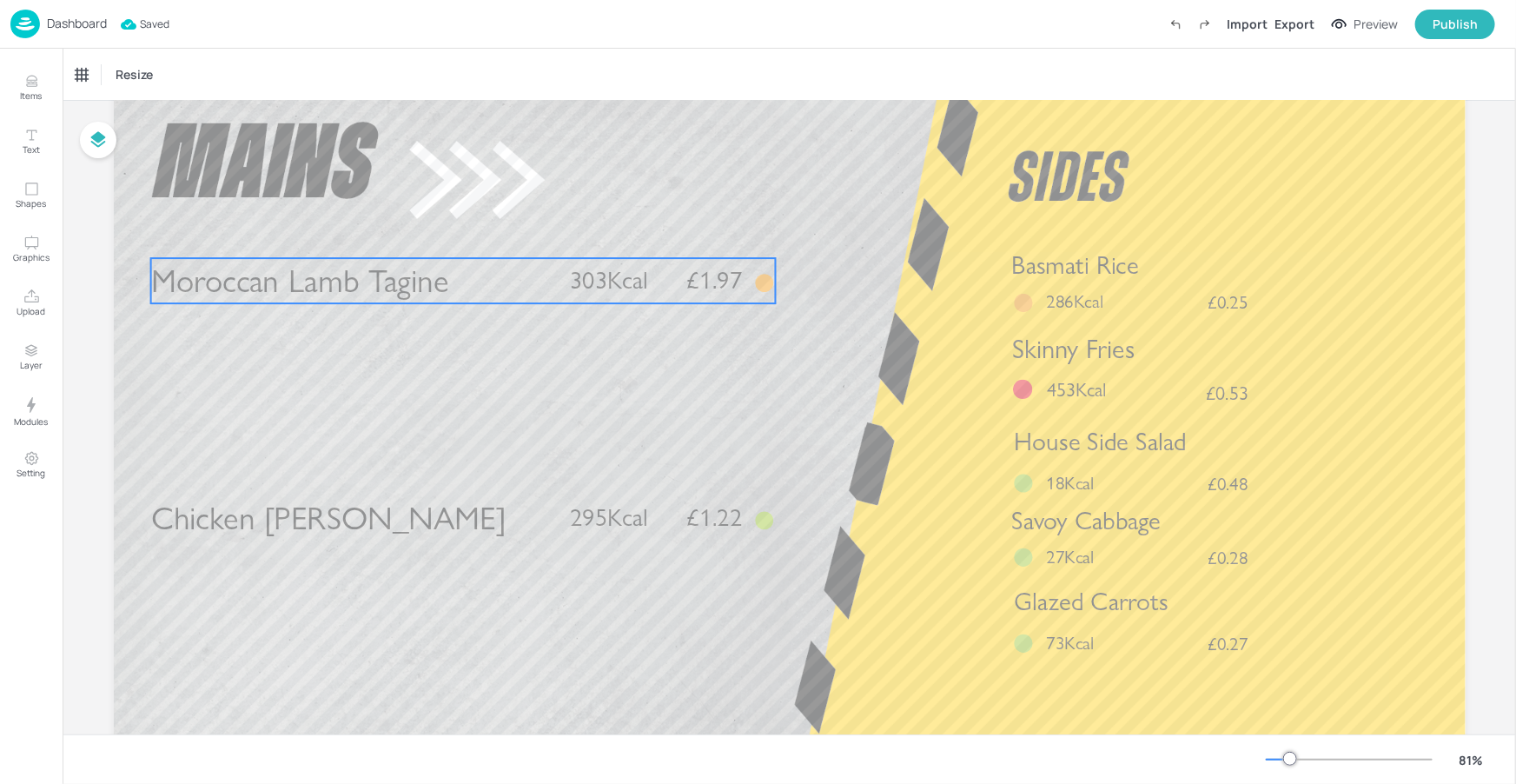
click at [395, 294] on span "Moroccan Lamb Tagine" at bounding box center [299, 280] width 298 height 39
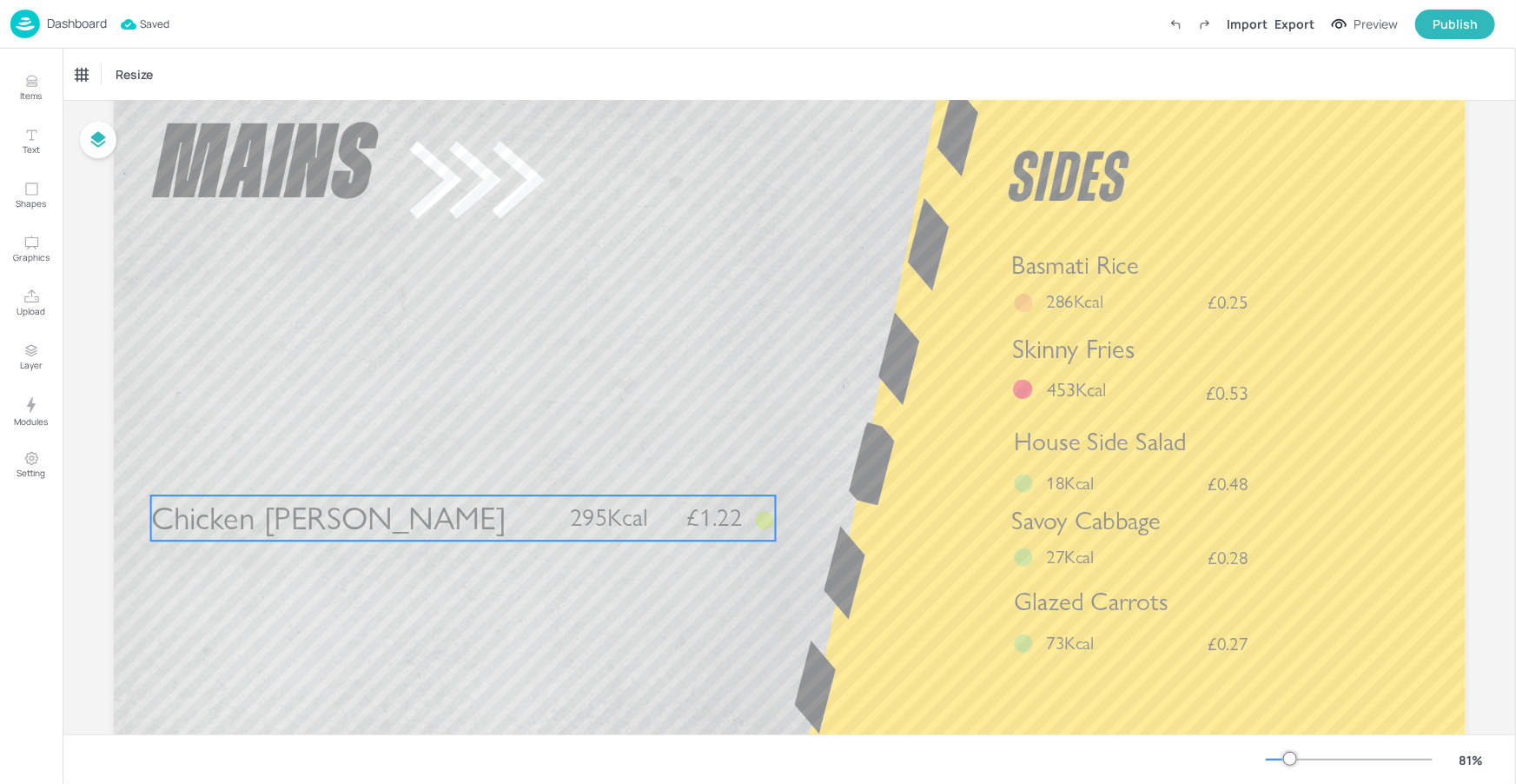
click at [419, 521] on p "Chicken Cacciatore" at bounding box center [350, 517] width 400 height 45
click at [461, 460] on icon at bounding box center [463, 466] width 10 height 12
click at [494, 464] on icon "Duplicate" at bounding box center [497, 467] width 7 height 7
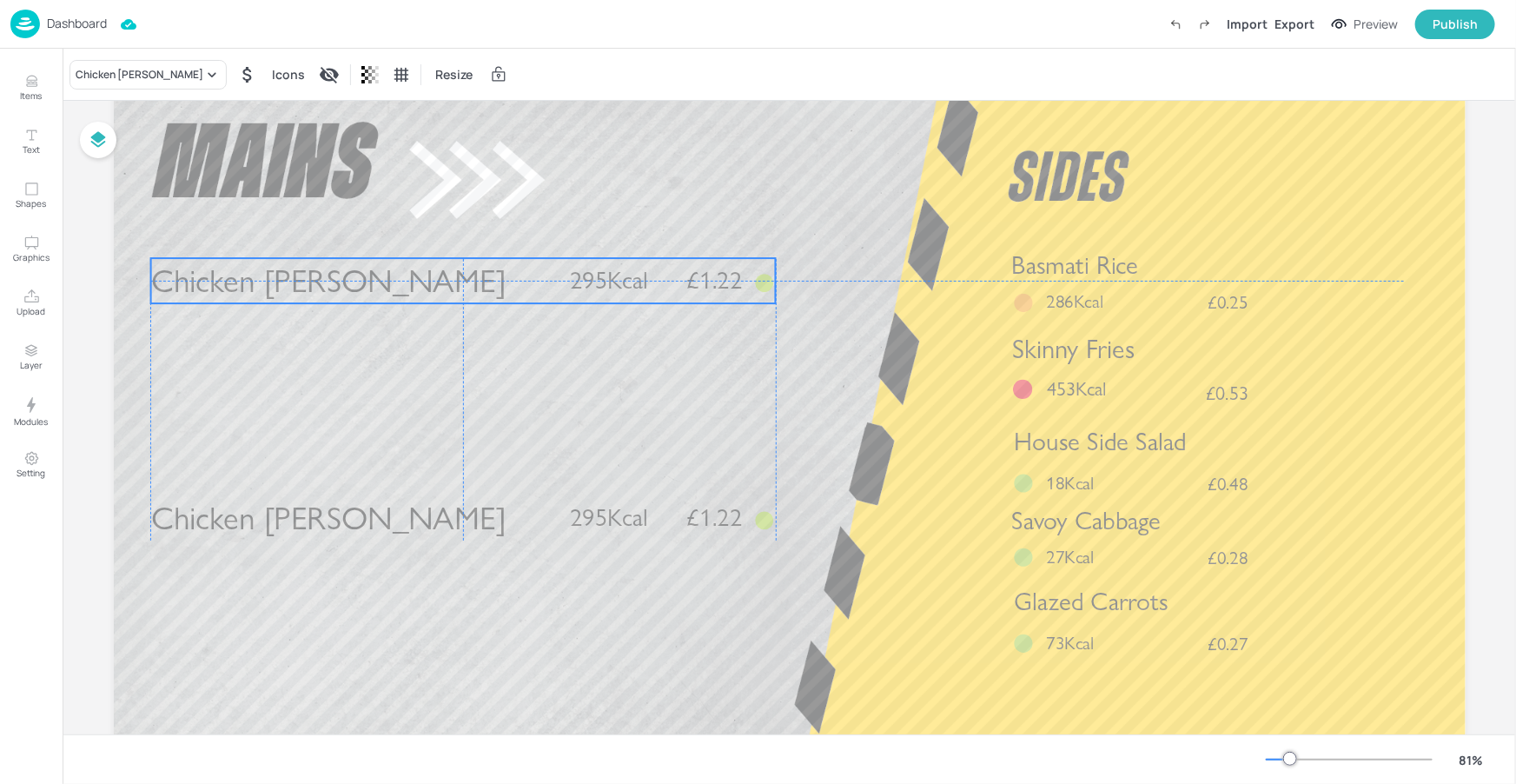
drag, startPoint x: 465, startPoint y: 485, endPoint x: 484, endPoint y: 279, distance: 206.8
click at [462, 274] on p "Chicken Cacciatore" at bounding box center [350, 280] width 400 height 45
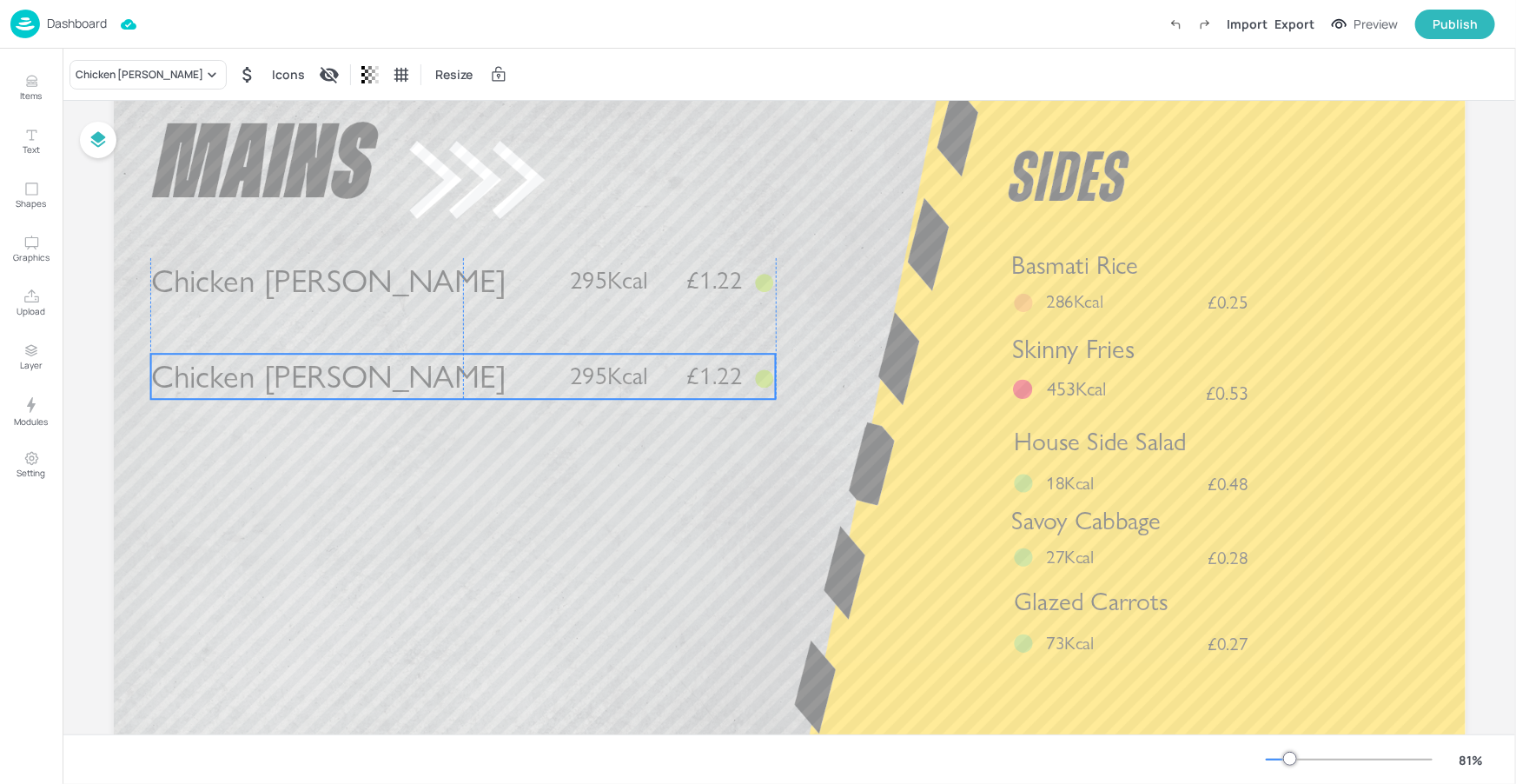
drag, startPoint x: 479, startPoint y: 520, endPoint x: 479, endPoint y: 379, distance: 141.6
click at [479, 379] on p "Chicken Cacciatore" at bounding box center [350, 376] width 400 height 45
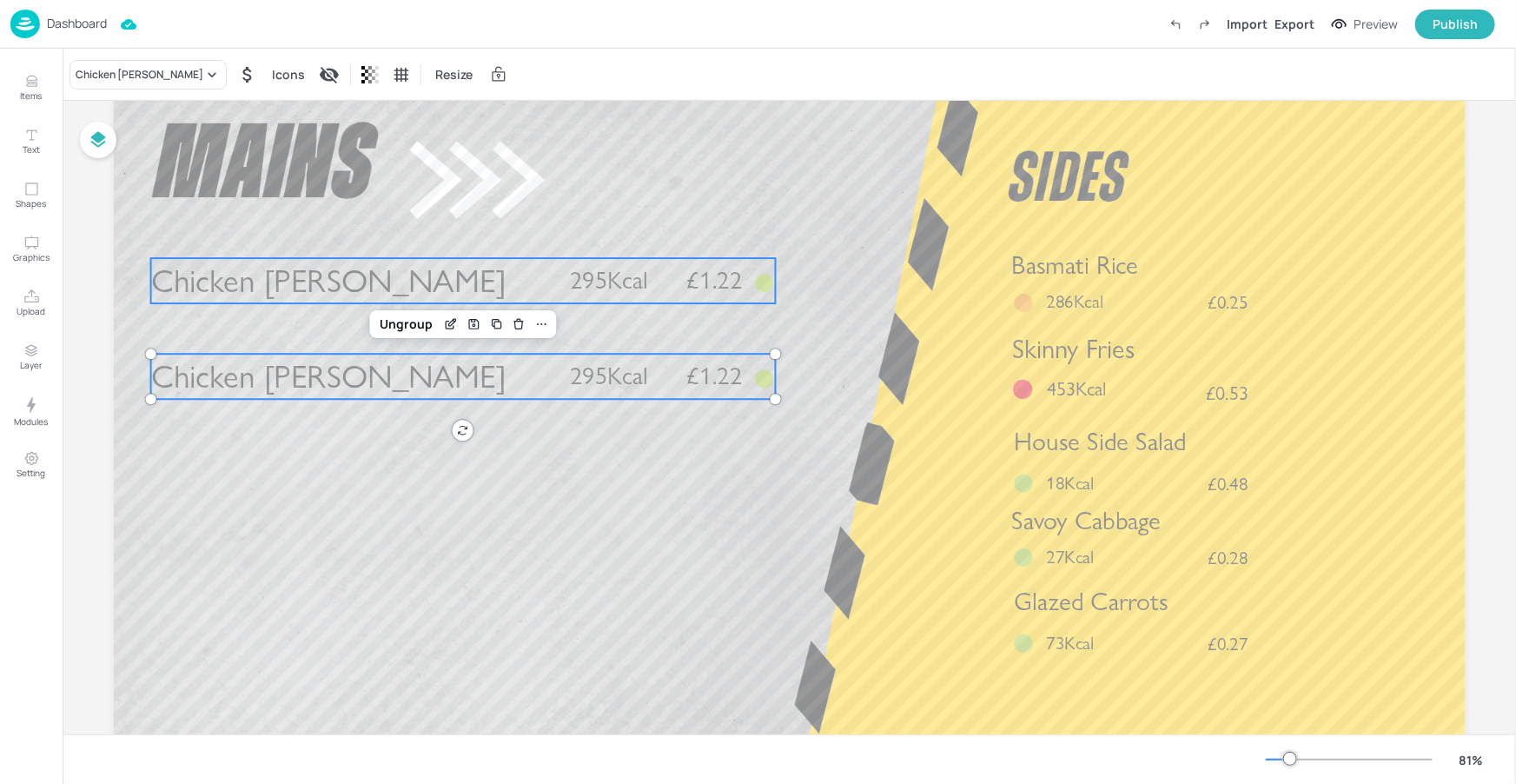
click at [396, 283] on span "Chicken Cacciatore" at bounding box center [327, 280] width 355 height 39
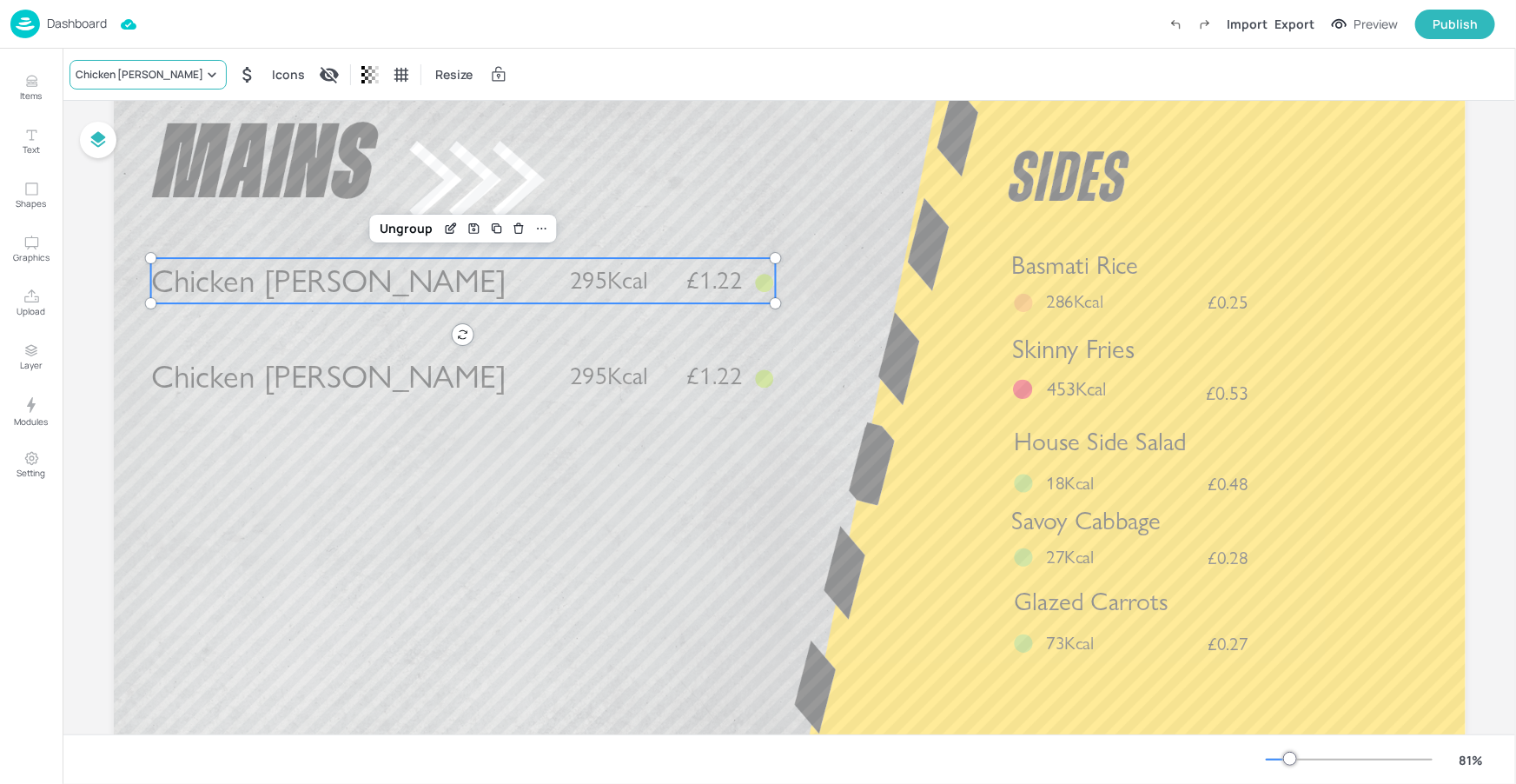
click at [176, 62] on div "Chicken Cacciatore" at bounding box center [147, 75] width 157 height 30
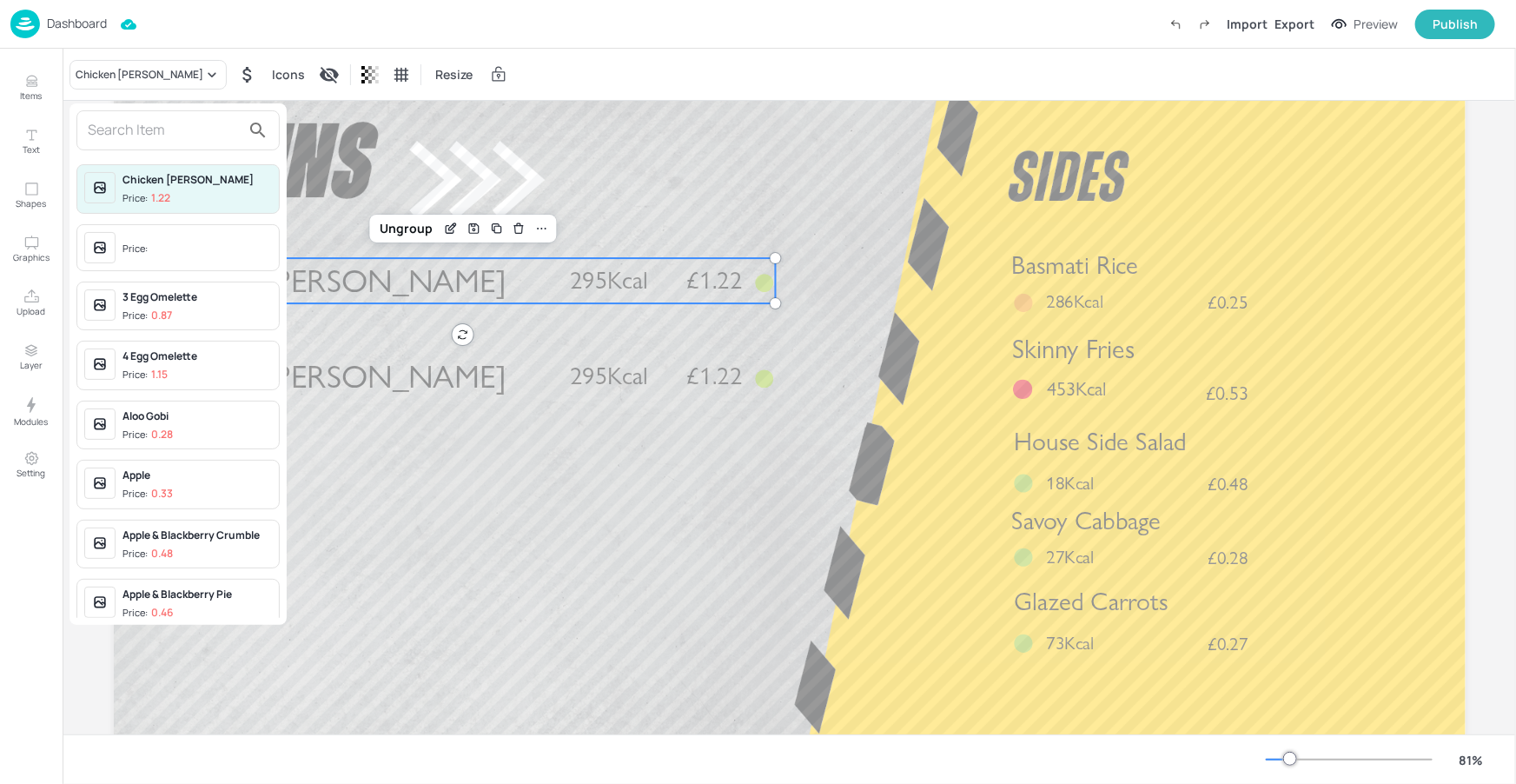
click at [186, 141] on input "text" at bounding box center [164, 130] width 153 height 28
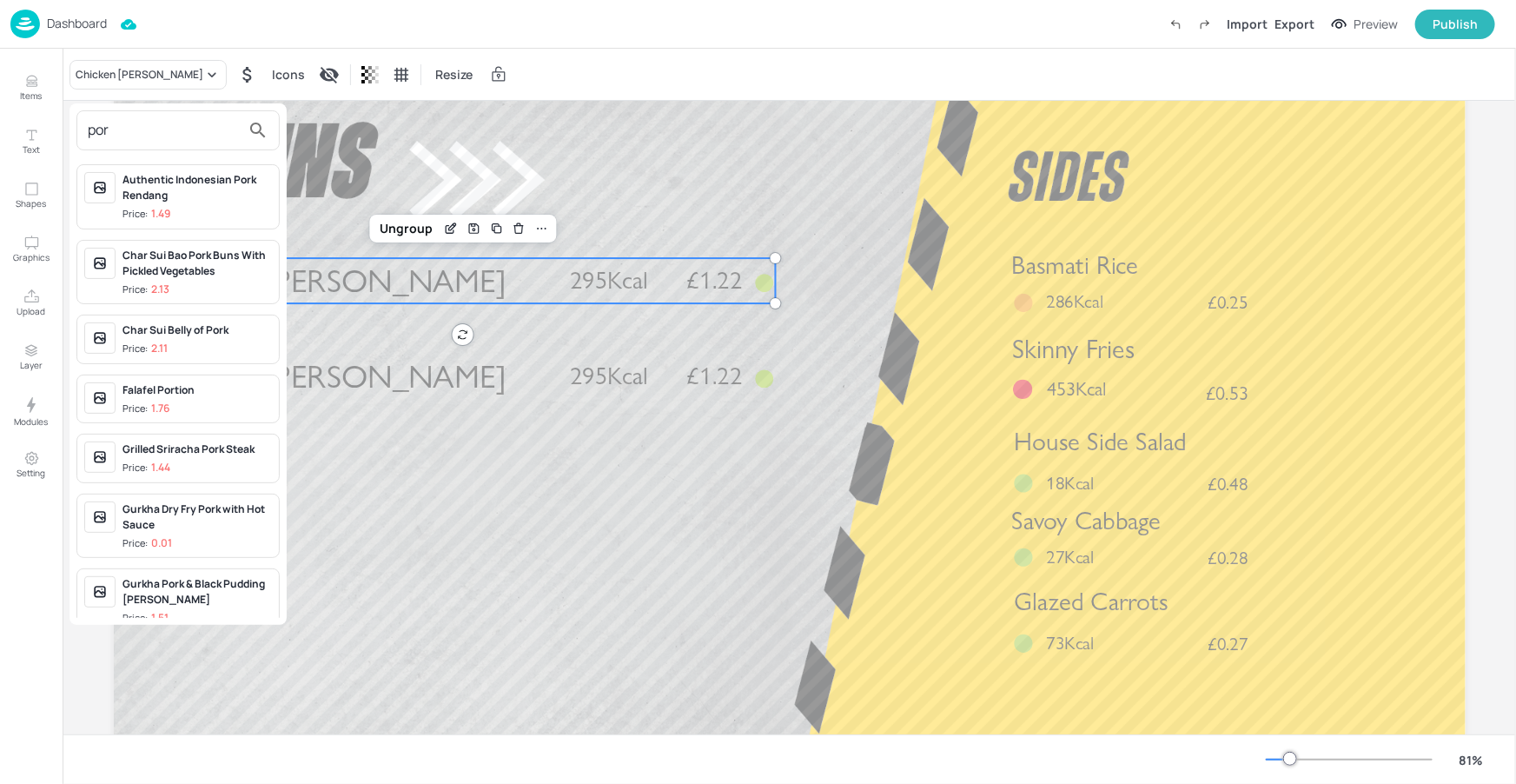
type input "pork"
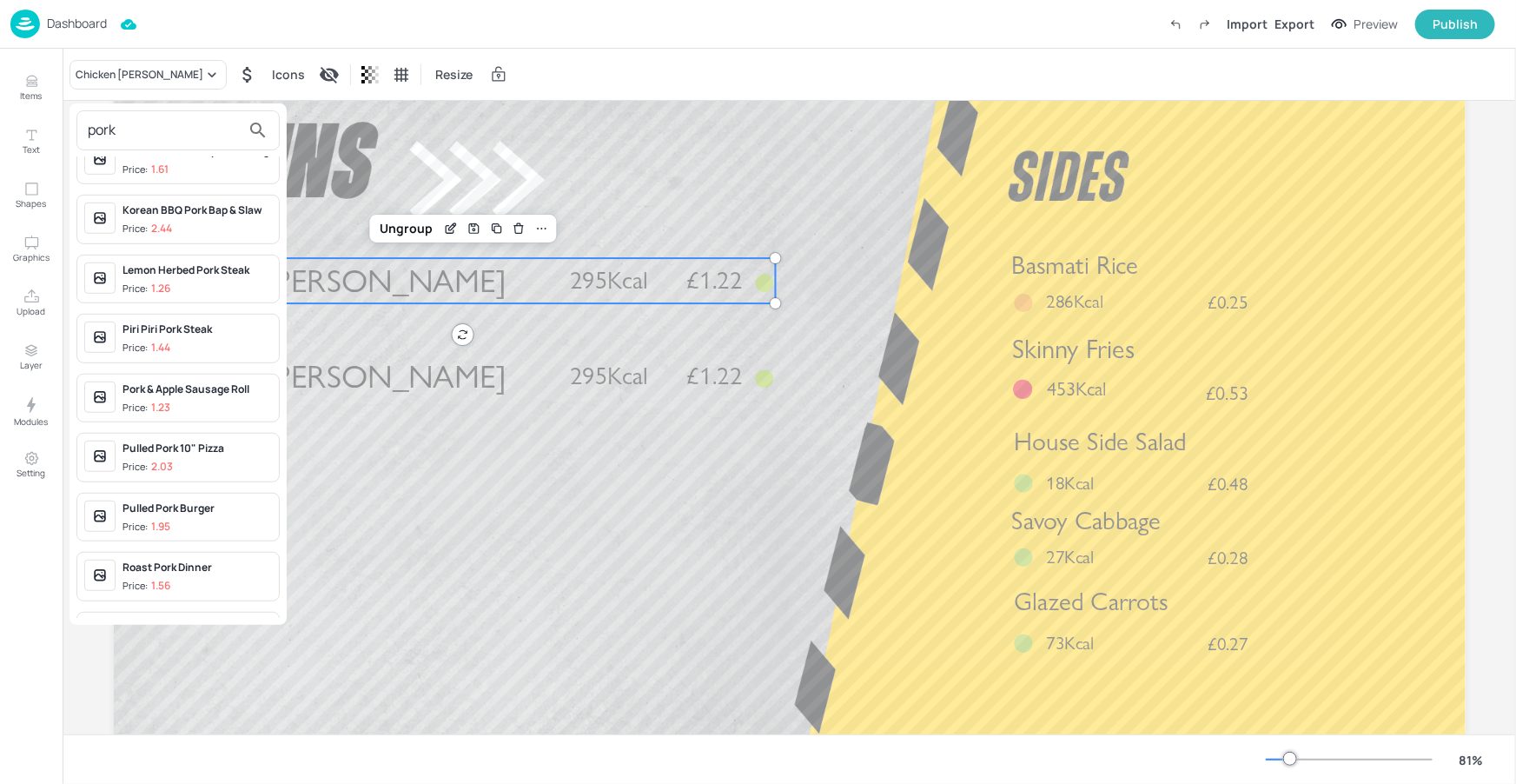
scroll to position [520, 0]
